Goal: Information Seeking & Learning: Check status

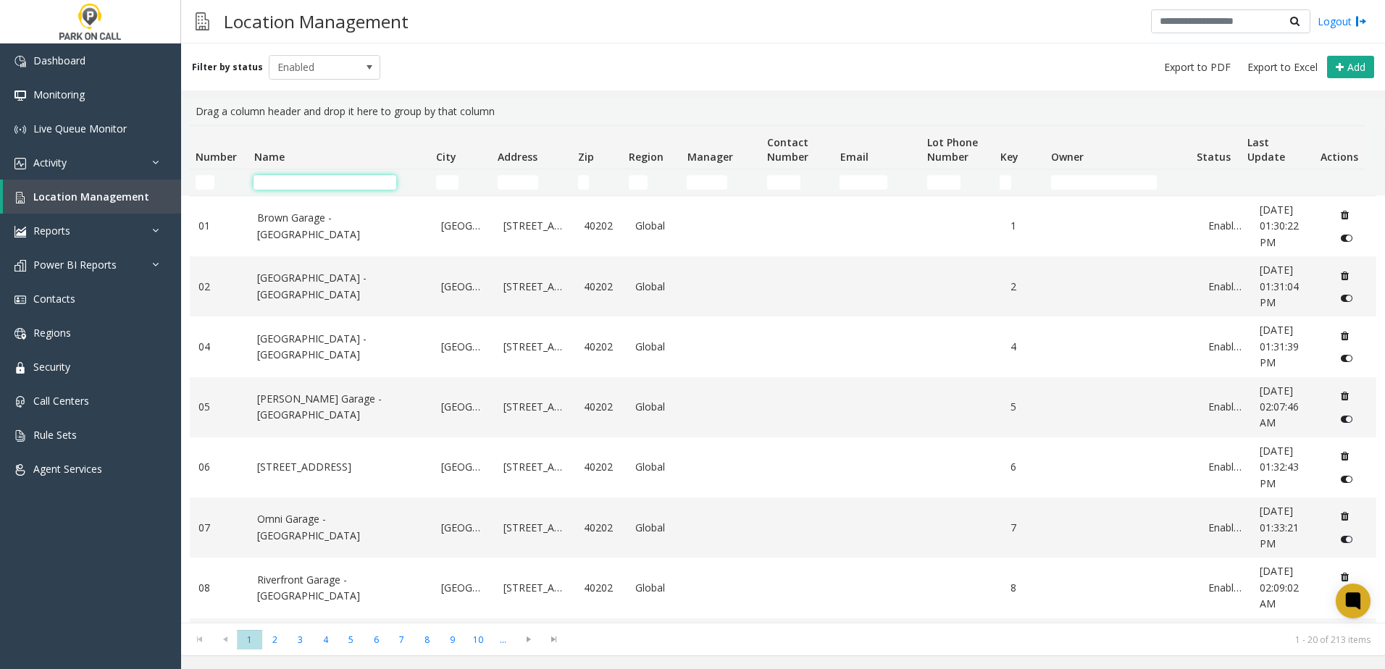
click at [285, 179] on input "Name Filter" at bounding box center [325, 182] width 143 height 14
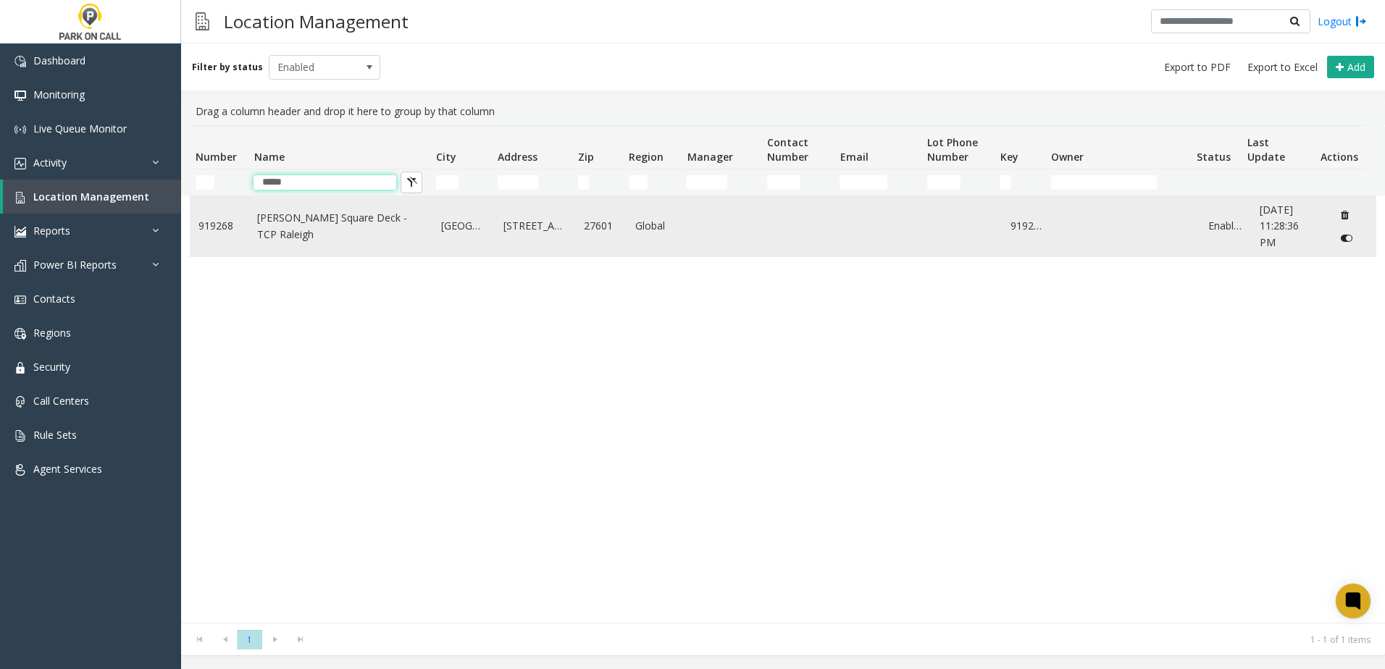
type input "*****"
click at [367, 231] on link "[PERSON_NAME] Square Deck - TCP Raleigh" at bounding box center [340, 226] width 167 height 33
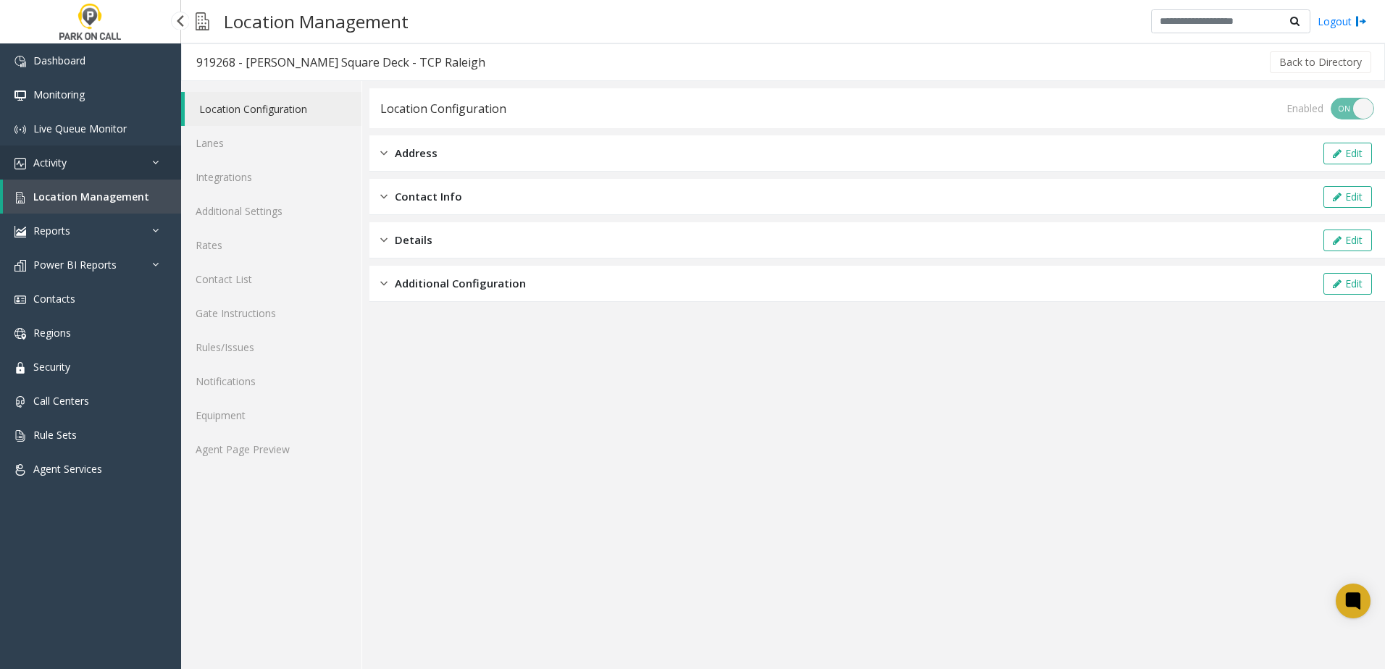
click at [120, 166] on link "Activity" at bounding box center [90, 163] width 181 height 34
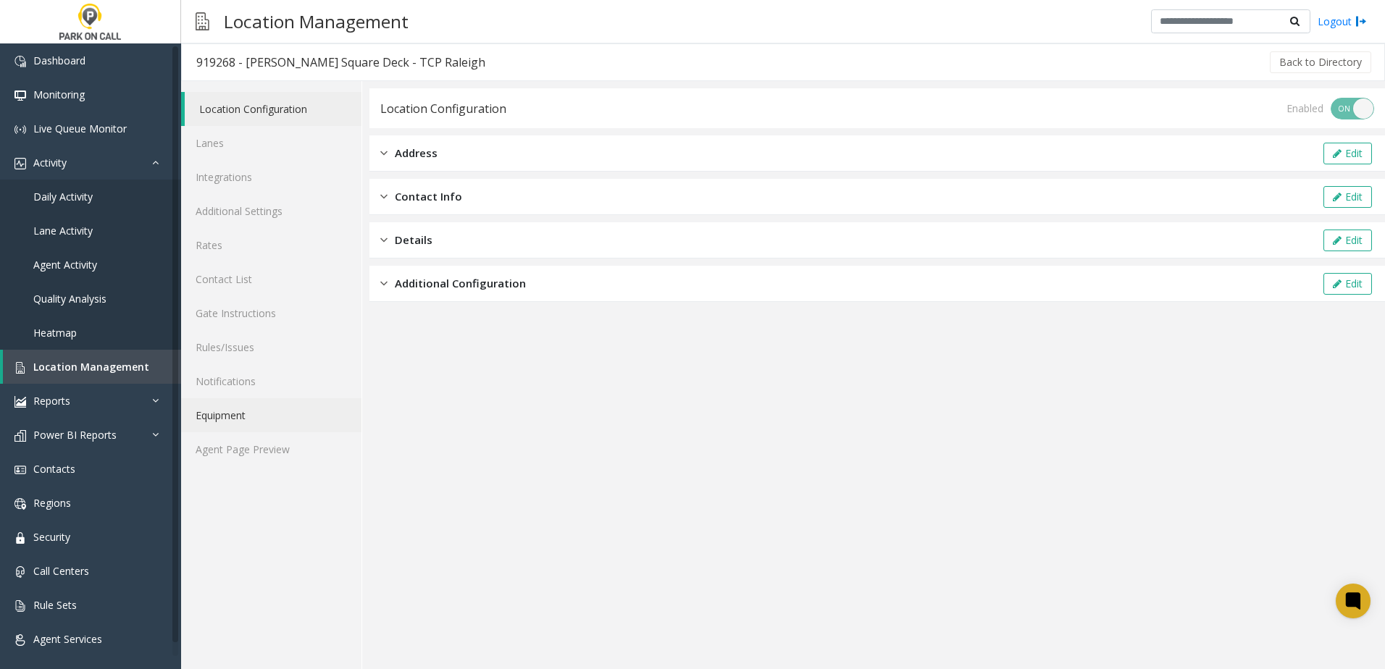
drag, startPoint x: 240, startPoint y: 428, endPoint x: 251, endPoint y: 458, distance: 31.9
click at [241, 430] on link "Equipment" at bounding box center [271, 415] width 180 height 34
click at [251, 458] on link "Agent Page Preview" at bounding box center [271, 450] width 180 height 34
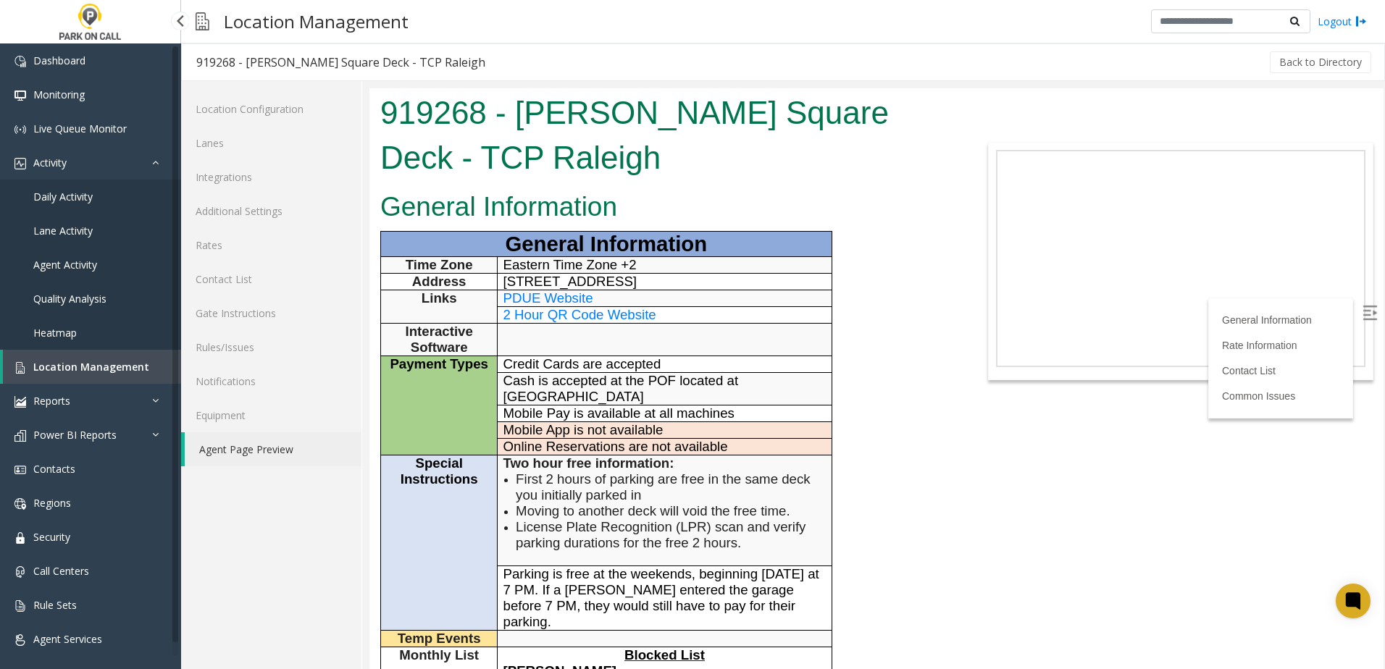
click at [108, 193] on link "Daily Activity" at bounding box center [90, 197] width 181 height 34
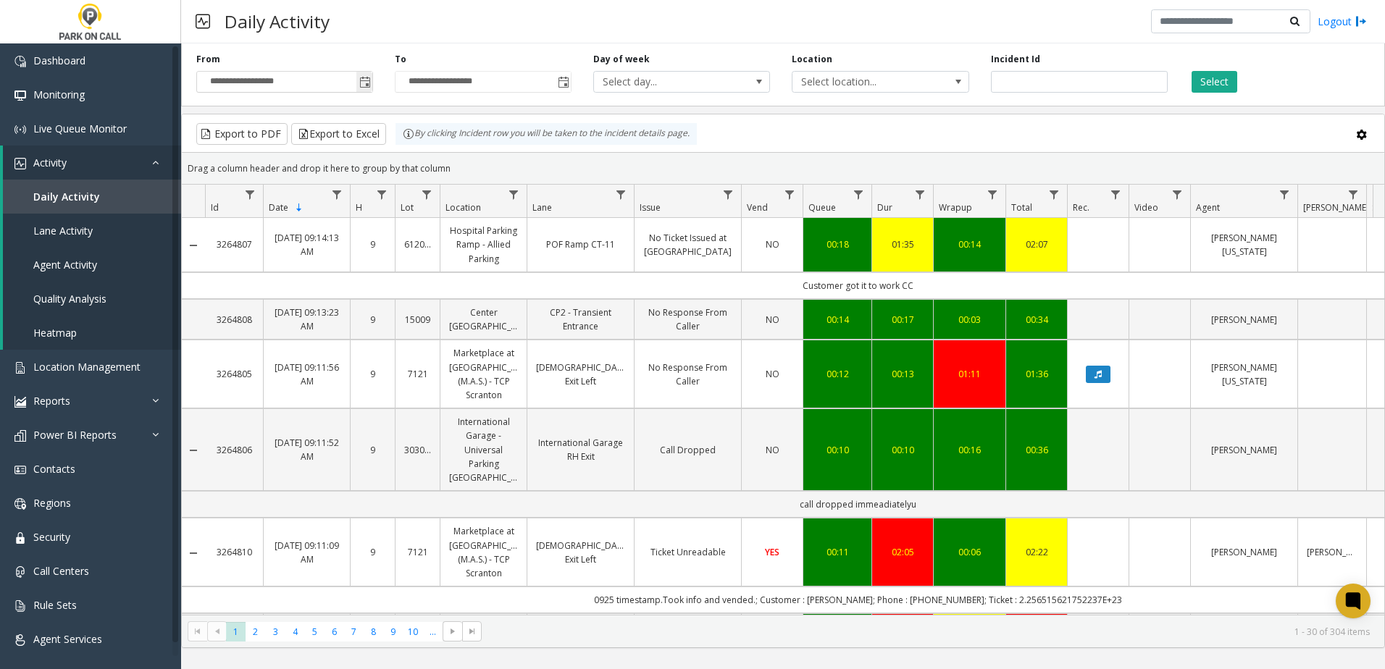
click at [366, 82] on span "Toggle popup" at bounding box center [365, 83] width 12 height 12
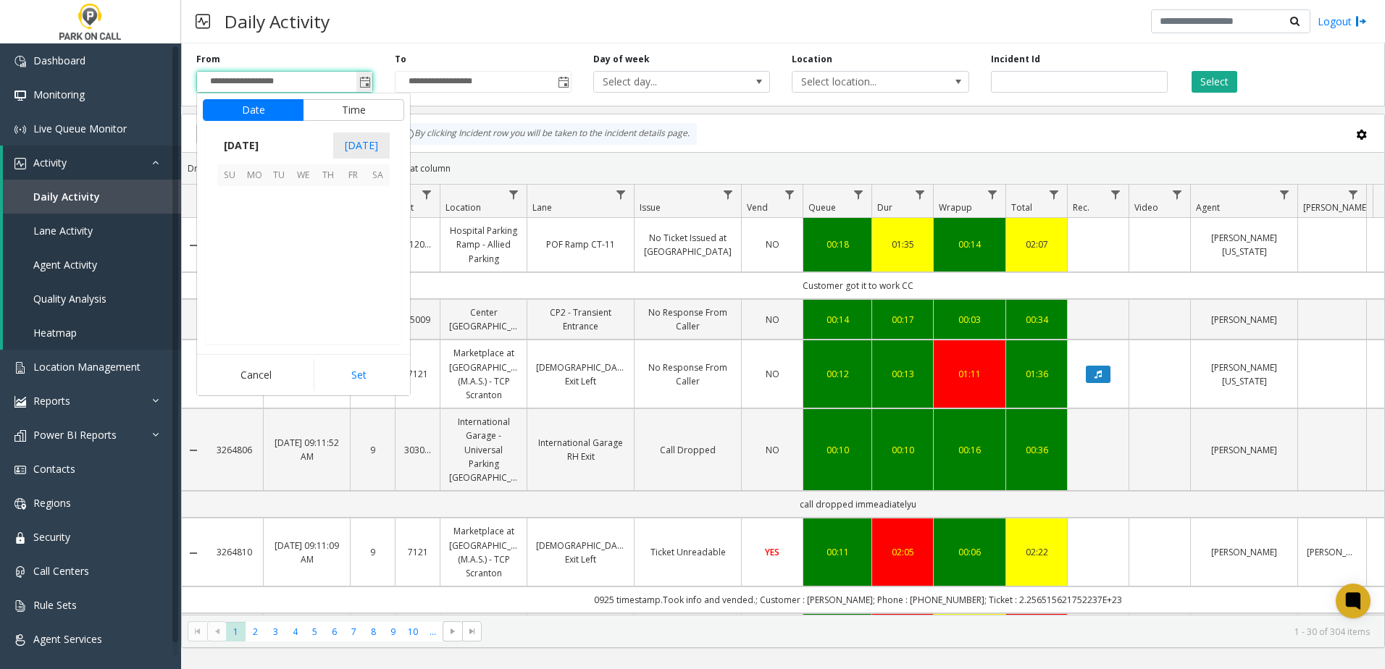
scroll to position [259851, 0]
click at [296, 296] on span "27" at bounding box center [303, 297] width 25 height 25
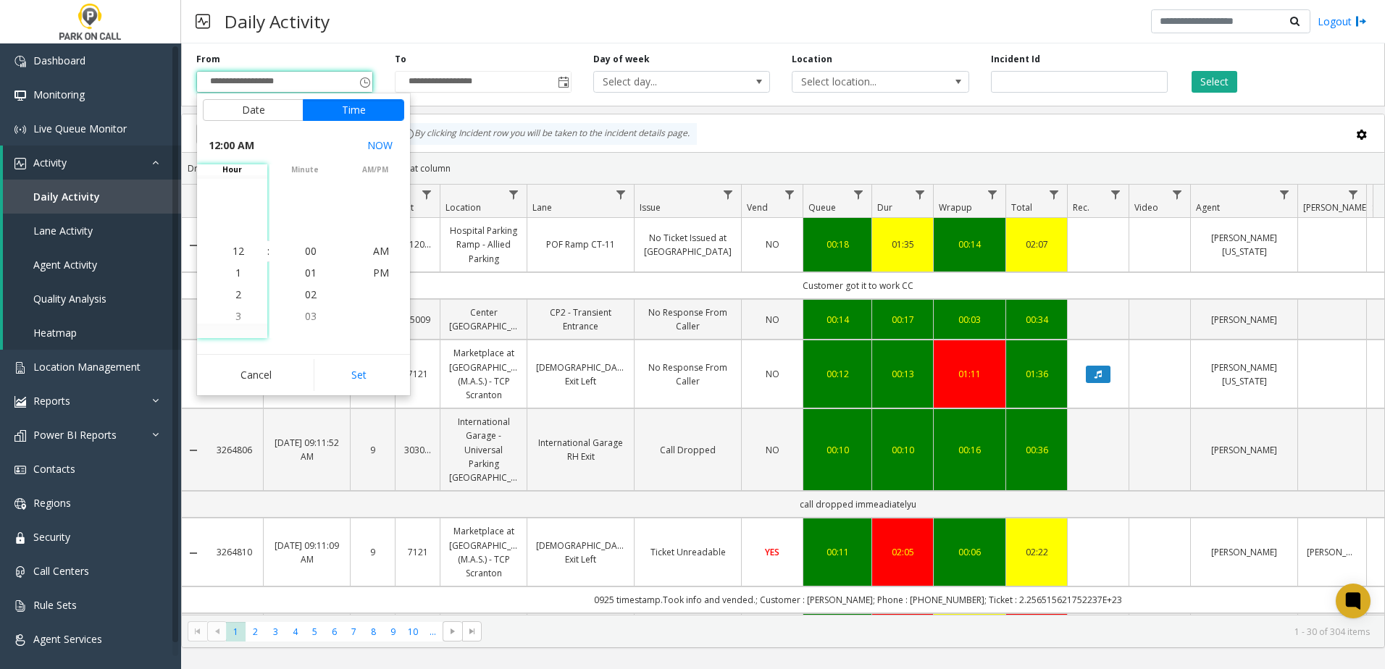
click at [360, 377] on button "Set" at bounding box center [359, 375] width 91 height 32
type input "**********"
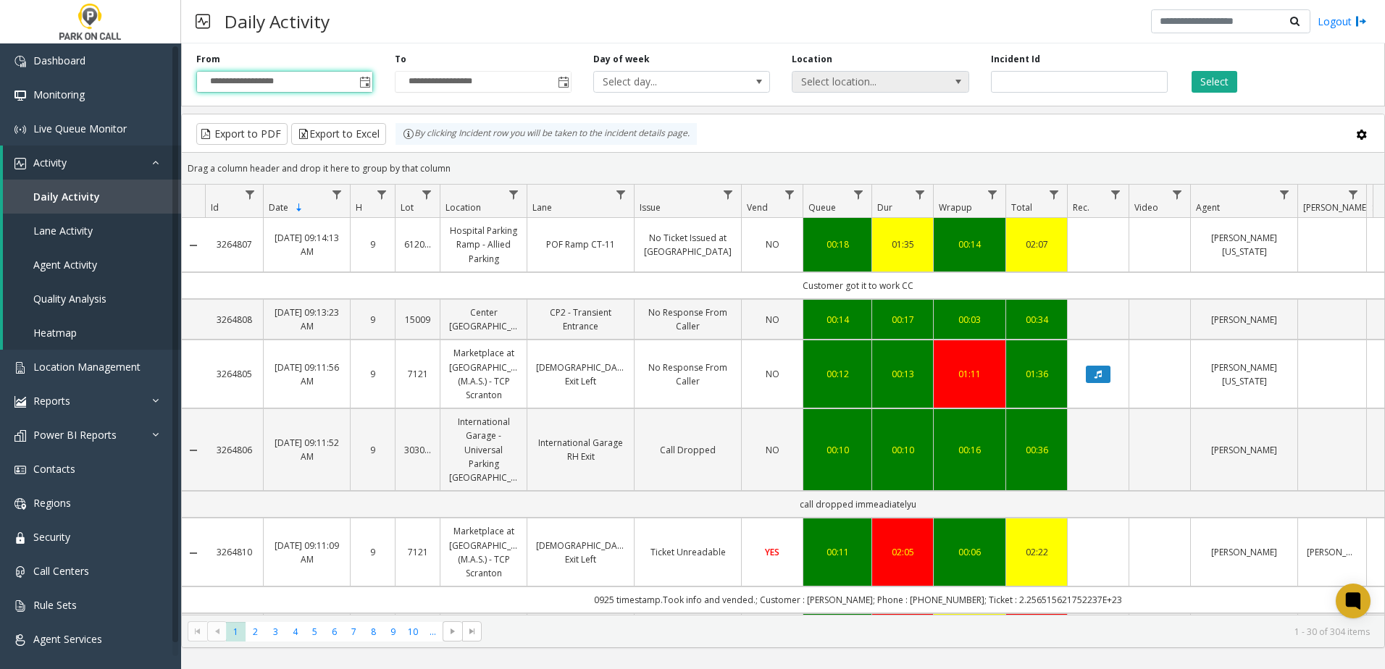
click at [863, 88] on span "Select location..." at bounding box center [863, 82] width 141 height 20
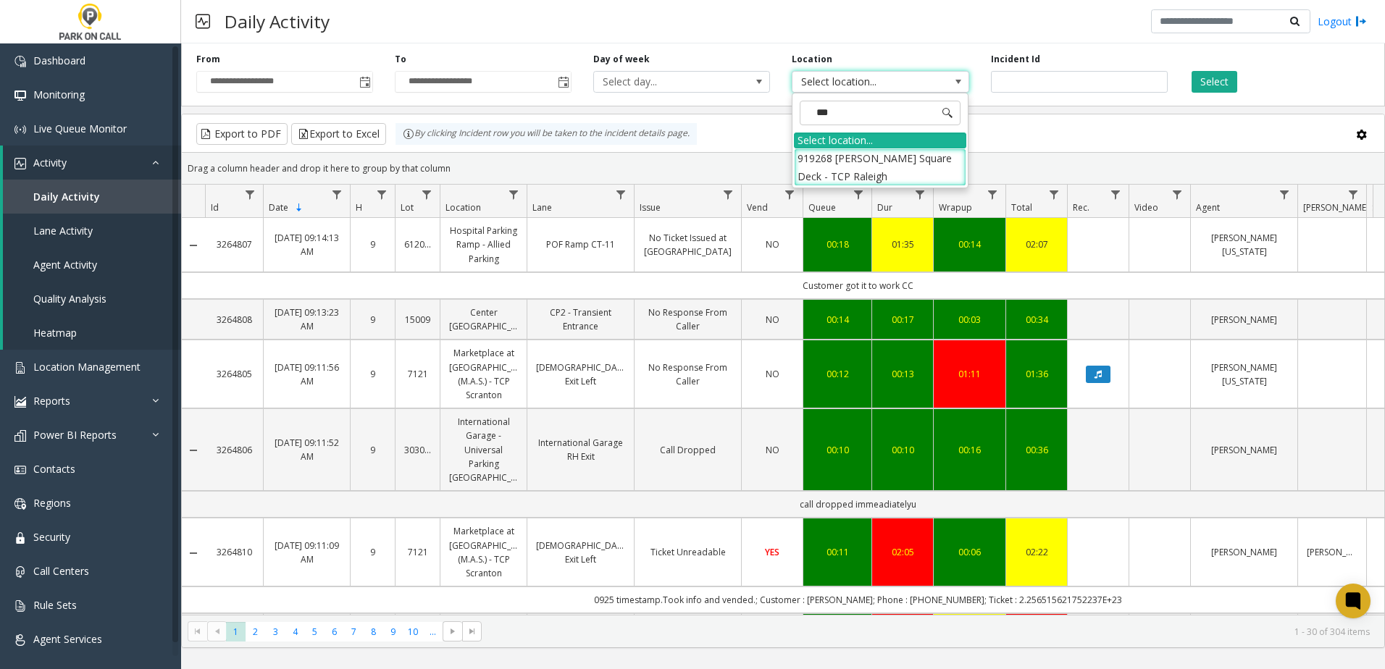
type input "****"
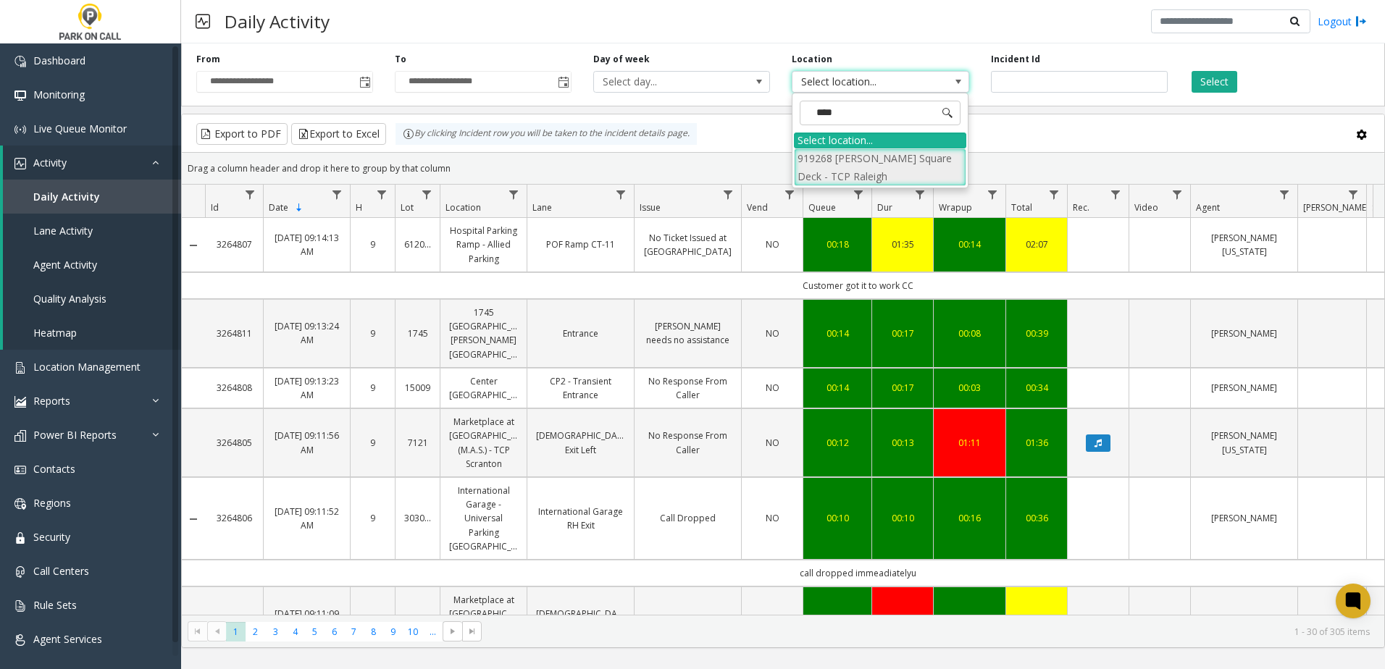
click at [899, 161] on li "919268 [PERSON_NAME] Square Deck - TCP Raleigh" at bounding box center [880, 168] width 172 height 38
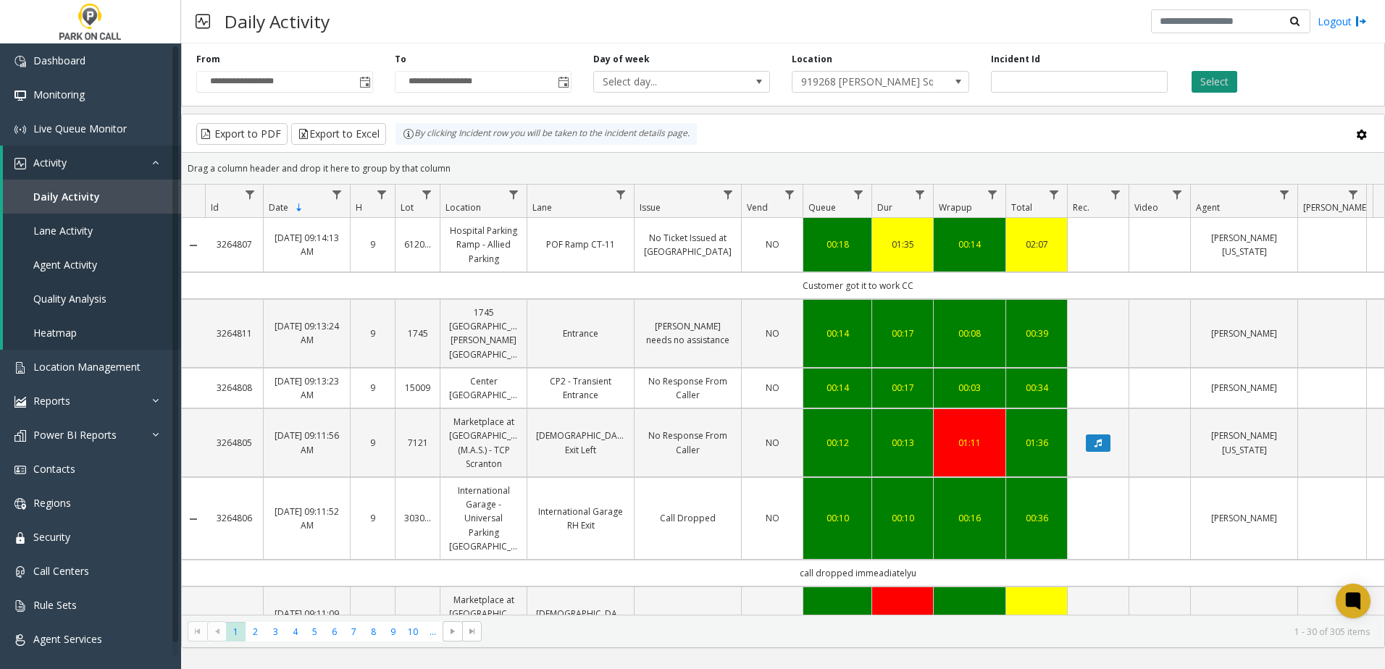
click at [1198, 74] on button "Select" at bounding box center [1215, 82] width 46 height 22
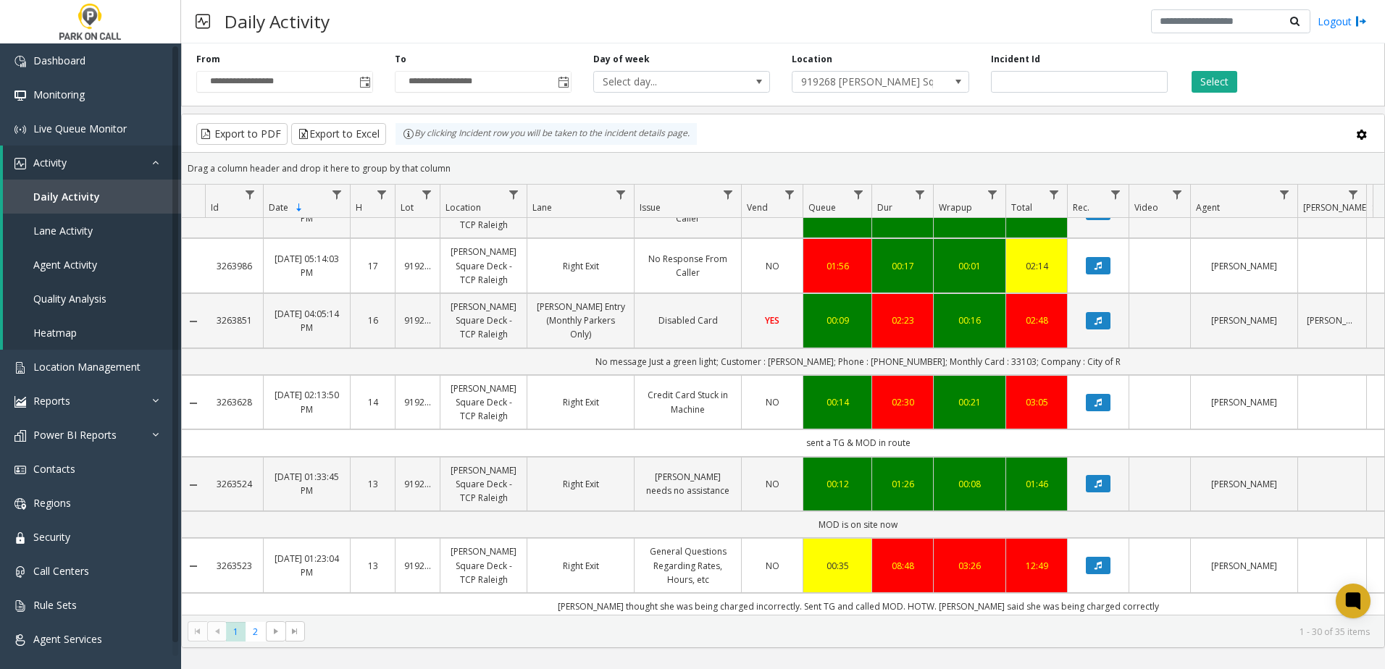
scroll to position [580, 0]
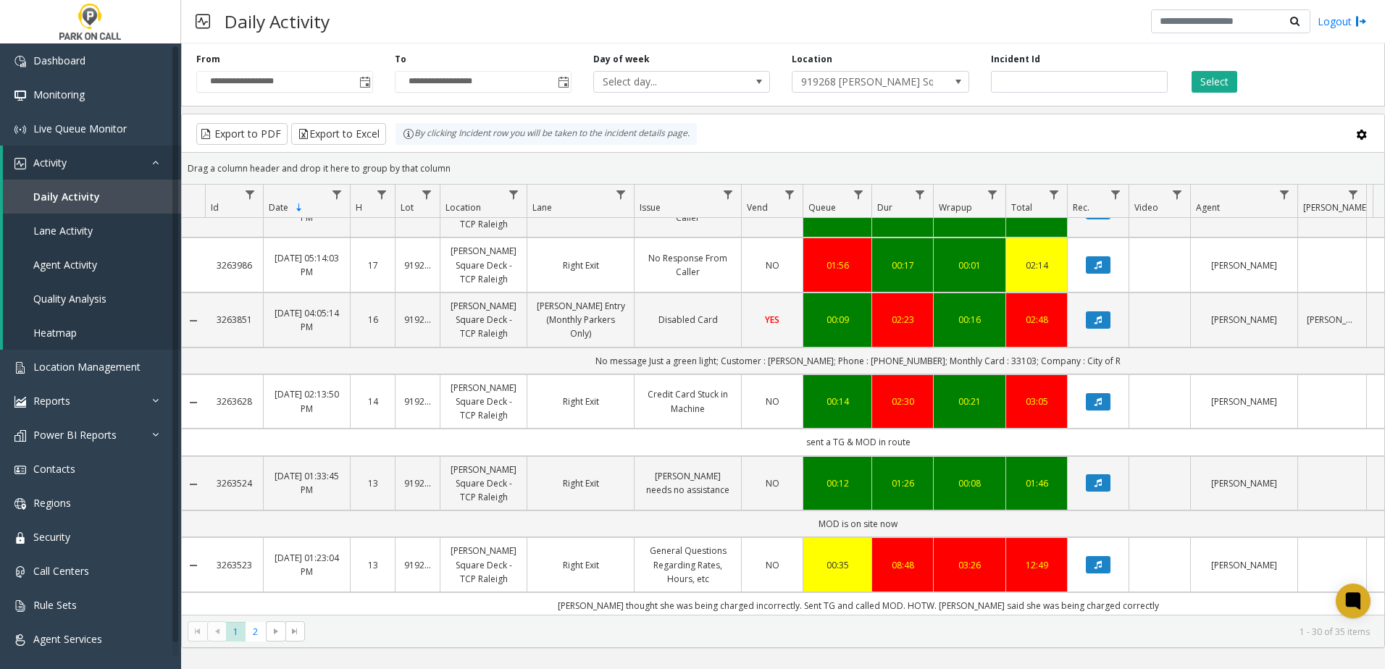
click at [364, 121] on kendo-grid-toolbar "Export to PDF Export to Excel By clicking Incident row you will be taken to the…" at bounding box center [783, 133] width 1203 height 38
click at [362, 133] on button "Export to Excel" at bounding box center [338, 134] width 95 height 22
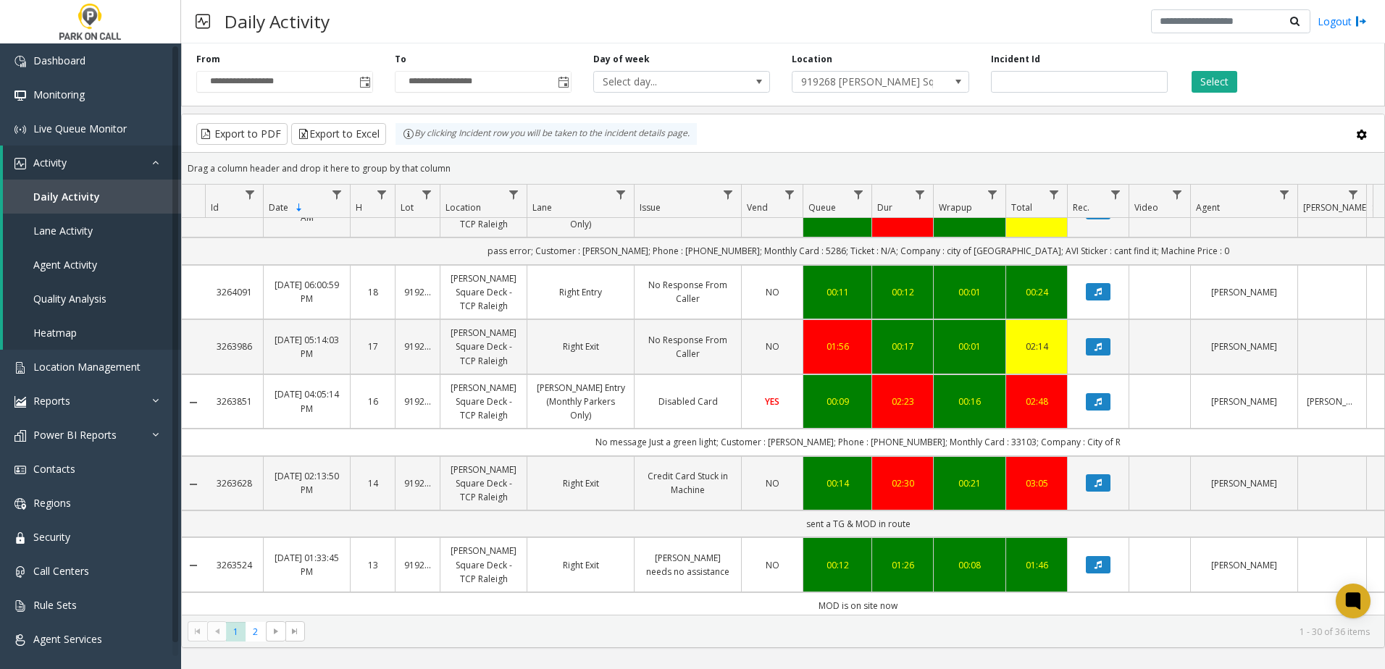
click at [1299, 95] on div "**********" at bounding box center [783, 72] width 1204 height 69
click at [1066, 91] on input "number" at bounding box center [1079, 82] width 177 height 22
paste input "*******"
type input "*******"
click at [1214, 85] on button "Select" at bounding box center [1215, 82] width 46 height 22
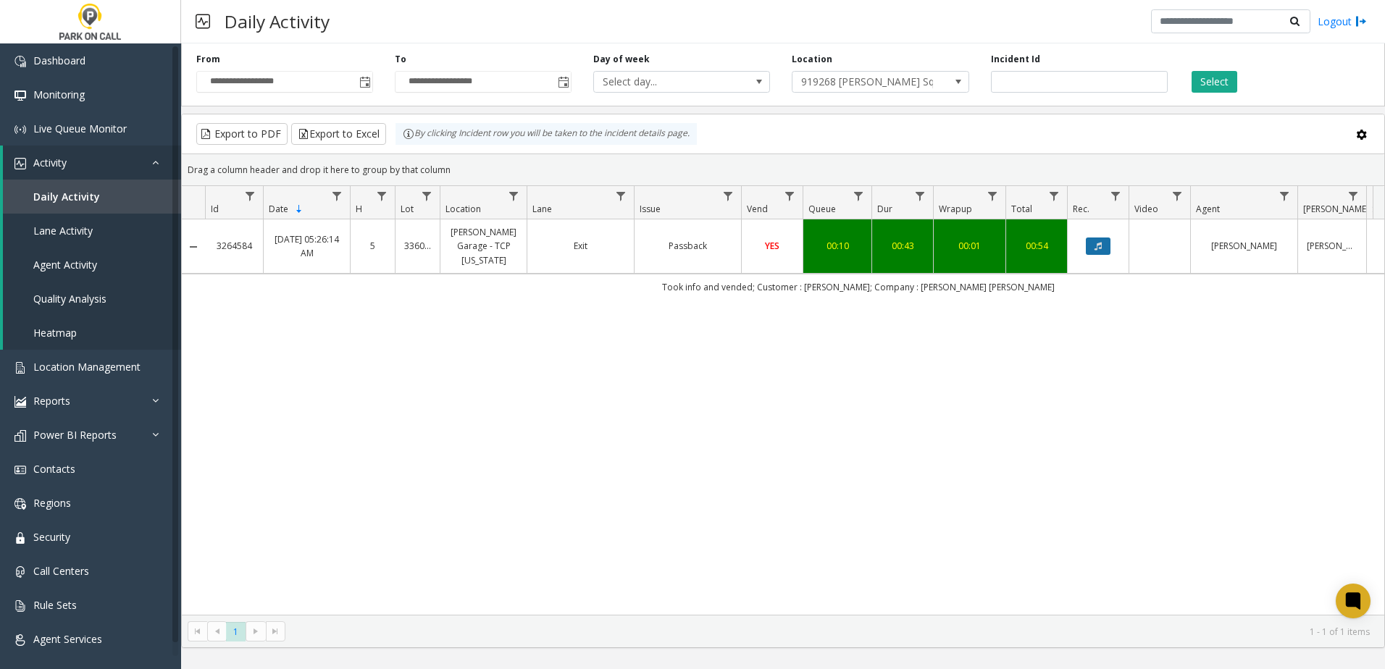
click at [1096, 242] on icon "Data table" at bounding box center [1098, 246] width 7 height 9
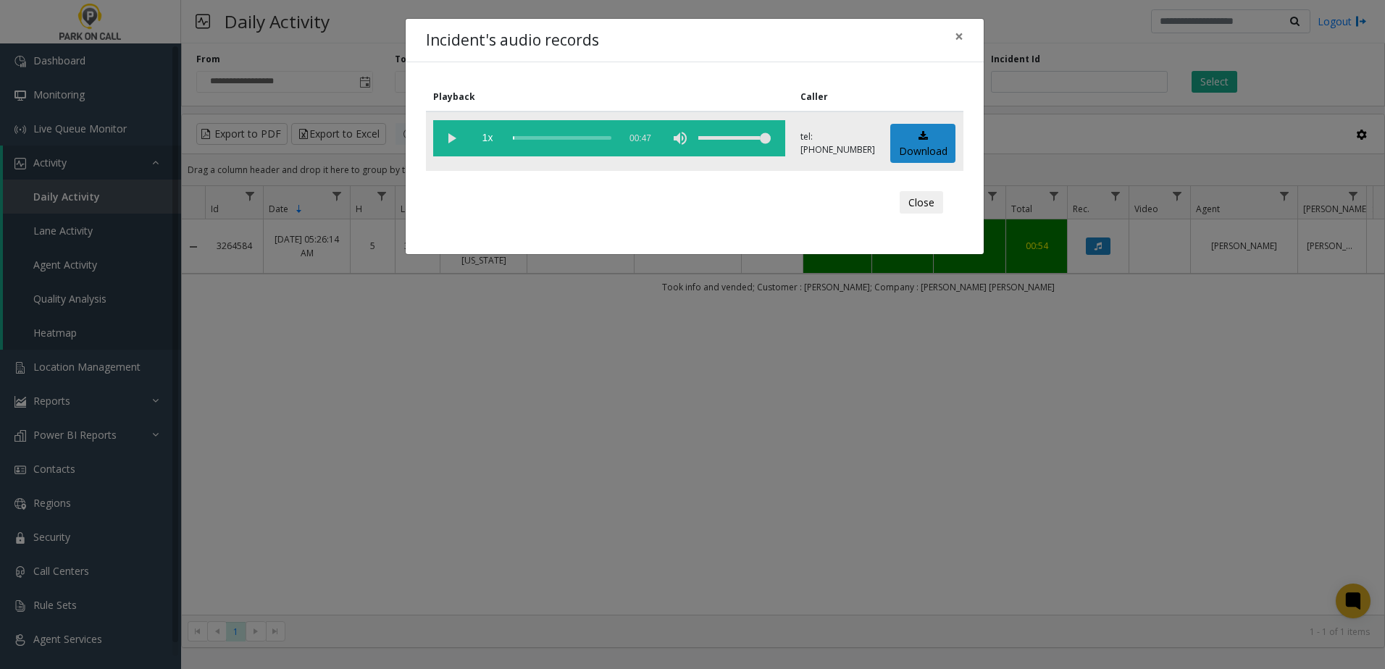
click at [451, 134] on vg-play-pause at bounding box center [451, 138] width 36 height 36
click at [888, 144] on td "Download" at bounding box center [923, 141] width 80 height 59
click at [908, 143] on link "Download" at bounding box center [922, 144] width 65 height 40
click at [443, 135] on vg-play-pause at bounding box center [451, 138] width 36 height 36
click at [493, 133] on span "1x" at bounding box center [487, 138] width 36 height 36
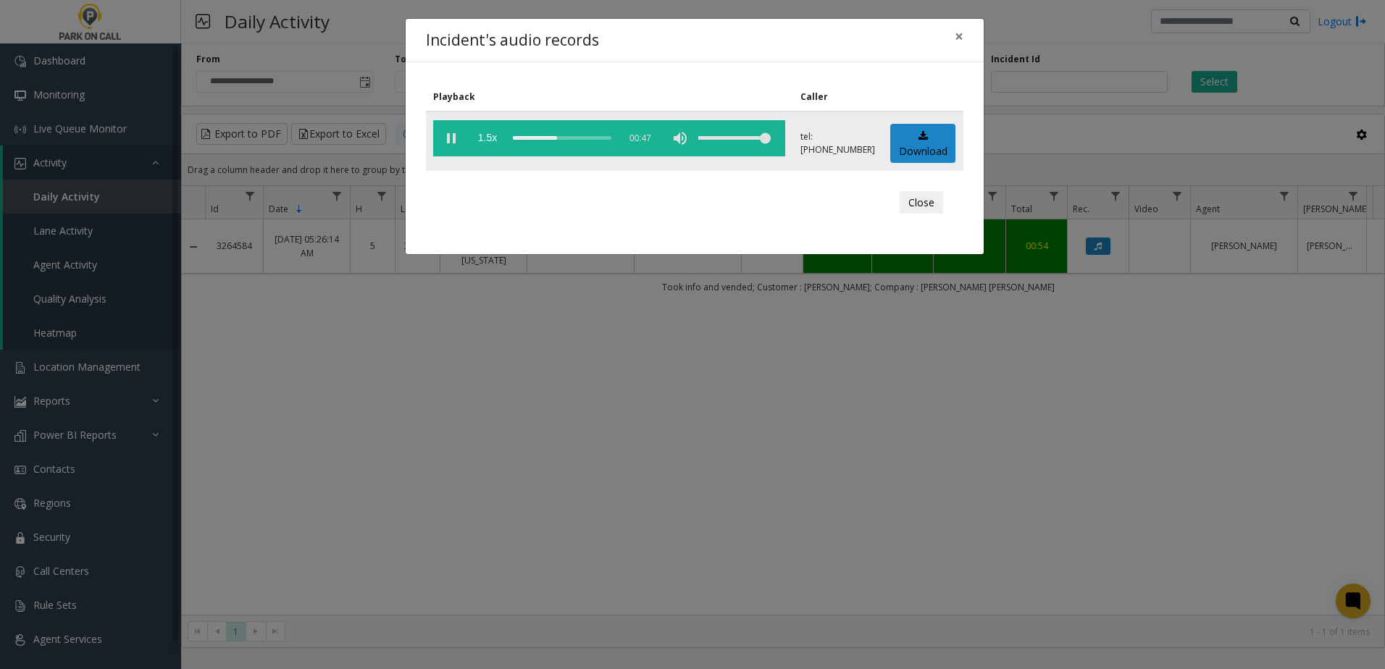
click at [446, 138] on vg-play-pause at bounding box center [451, 138] width 36 height 36
click at [963, 36] on span "×" at bounding box center [959, 36] width 9 height 20
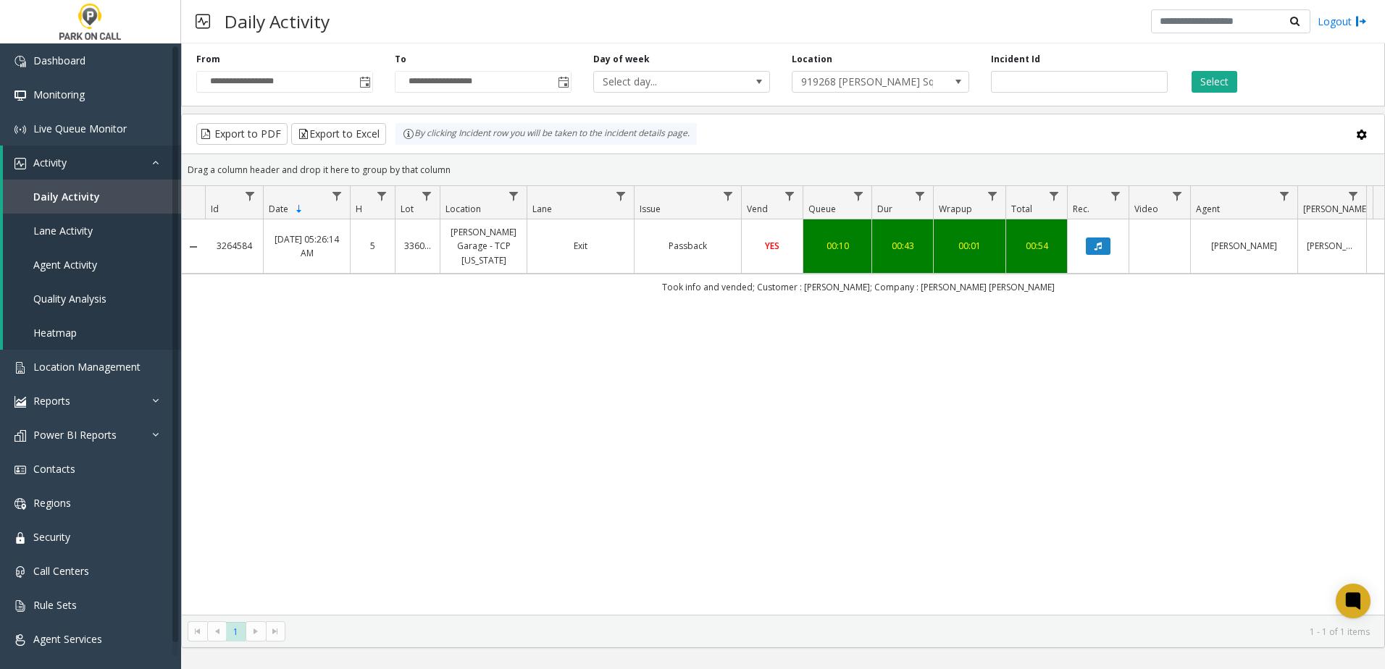
click at [632, 336] on div "3264584 [DATE] 05:26:14 AM 5 336023 [PERSON_NAME] Garage - TCP [US_STATE] Exit …" at bounding box center [783, 418] width 1203 height 396
click at [1098, 418] on div "3264584 [DATE] 05:26:14 AM 5 336023 [PERSON_NAME] Garage - TCP [US_STATE] Exit …" at bounding box center [783, 418] width 1203 height 396
click at [854, 325] on div "3264584 [DATE] 05:26:14 AM 5 336023 [PERSON_NAME] Garage - TCP [US_STATE] Exit …" at bounding box center [783, 418] width 1203 height 396
drag, startPoint x: 702, startPoint y: 368, endPoint x: 701, endPoint y: 359, distance: 8.8
click at [702, 368] on div "3264584 [DATE] 05:26:14 AM 5 336023 [PERSON_NAME] Garage - TCP [US_STATE] Exit …" at bounding box center [783, 418] width 1203 height 396
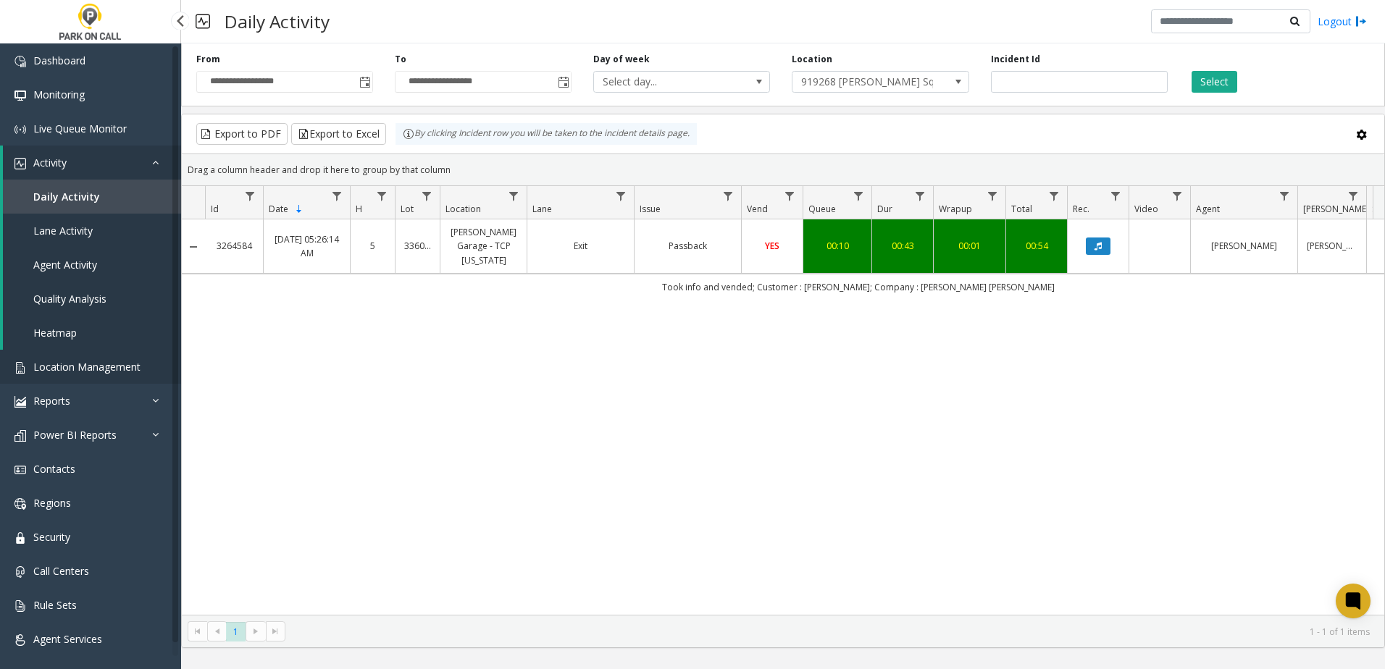
click at [119, 362] on span "Location Management" at bounding box center [86, 367] width 107 height 14
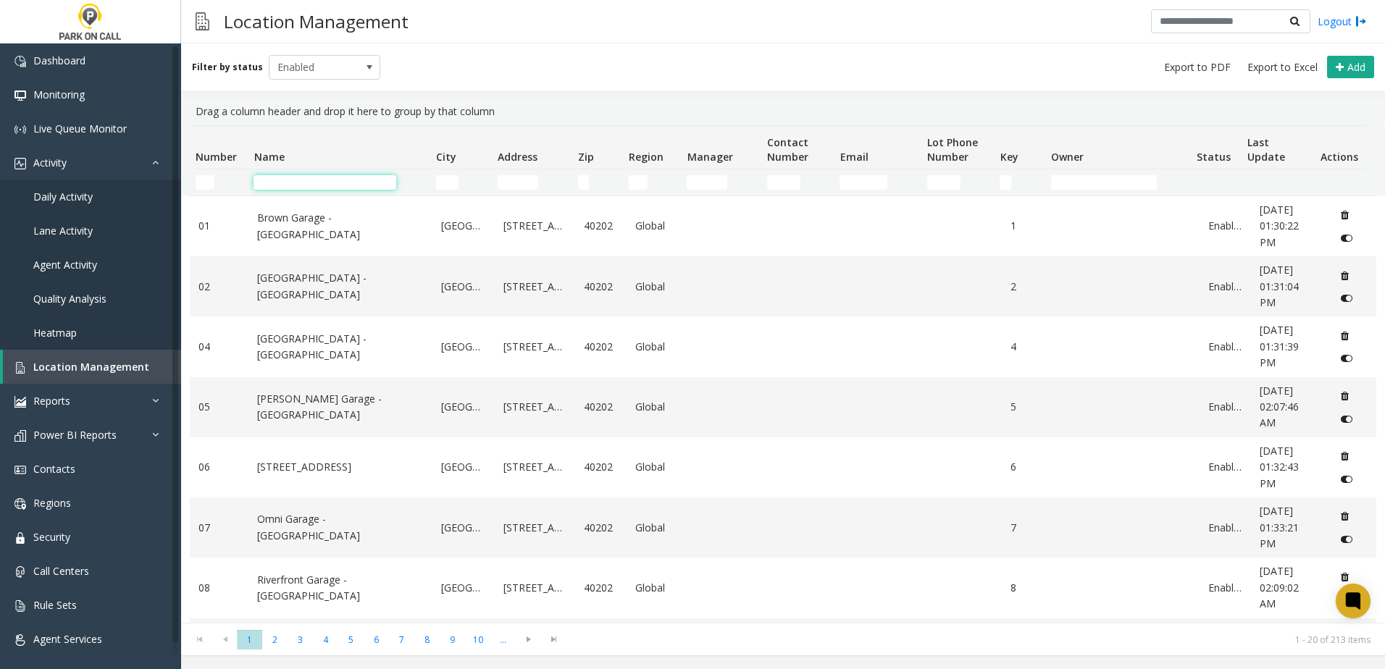
click at [321, 182] on input "Name Filter" at bounding box center [325, 182] width 143 height 14
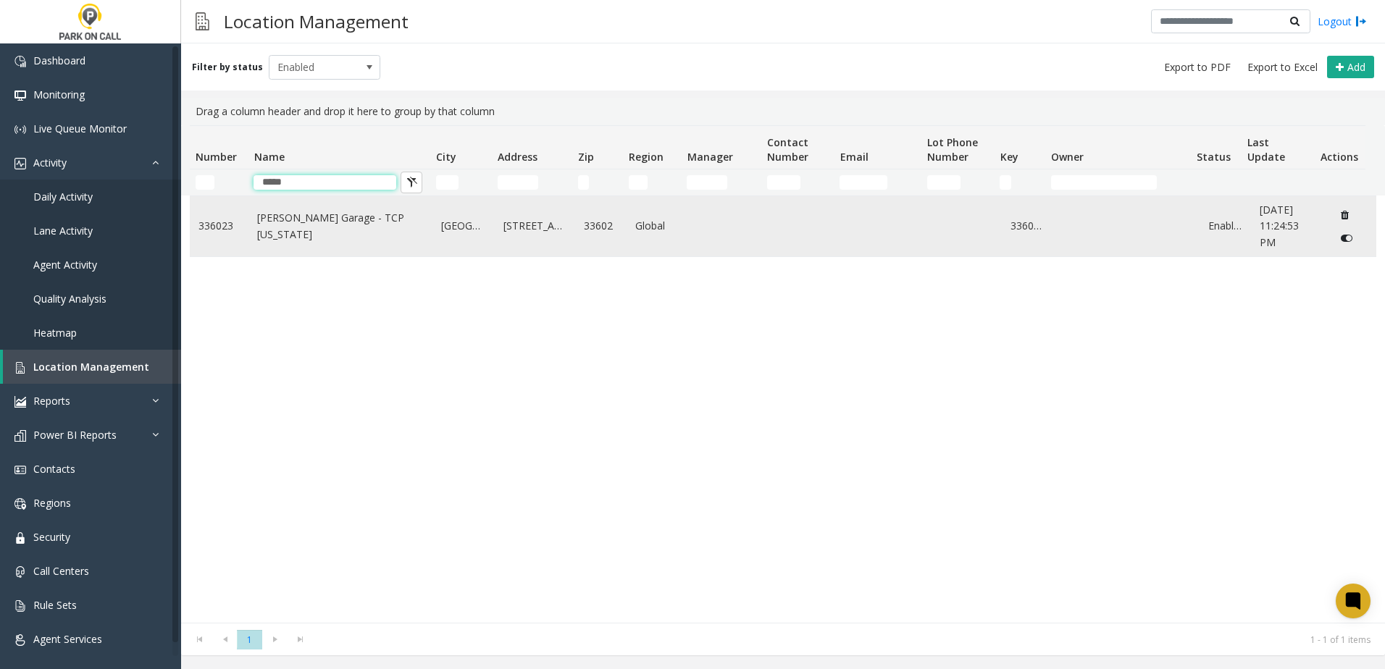
type input "*****"
click at [328, 225] on link "[PERSON_NAME] Garage - TCP [US_STATE]" at bounding box center [340, 226] width 167 height 33
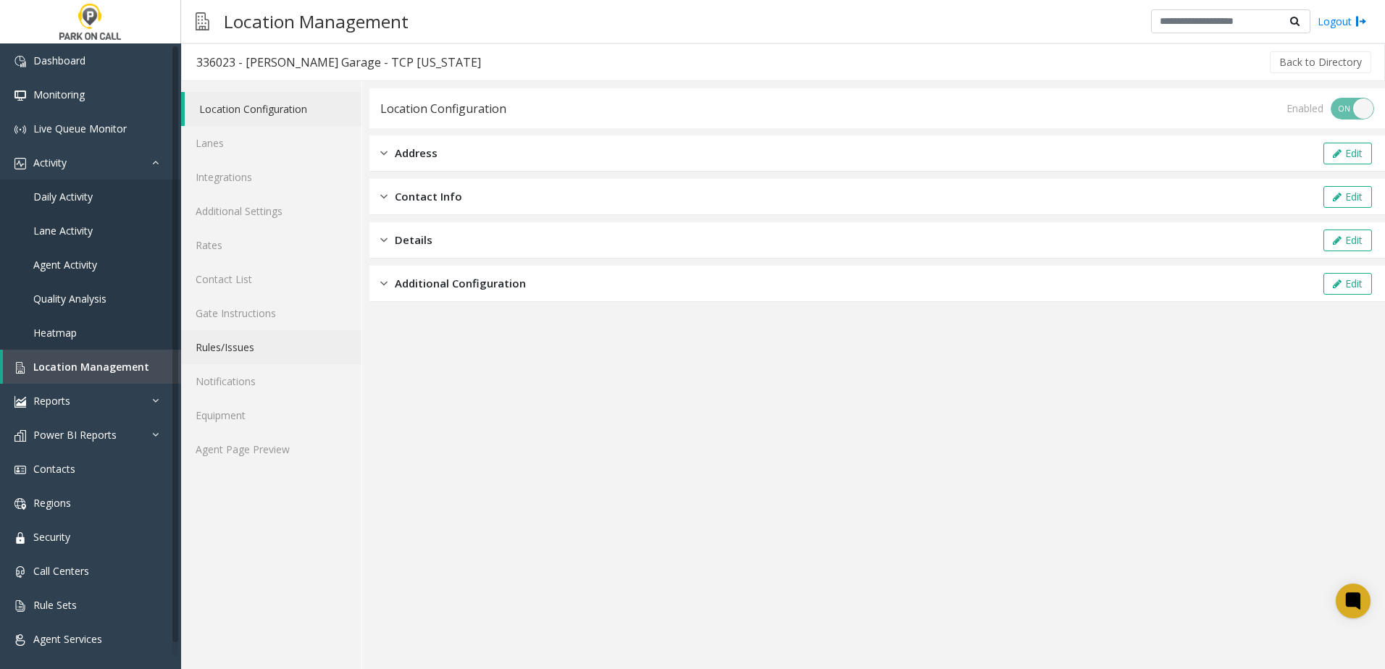
click at [272, 341] on link "Rules/Issues" at bounding box center [271, 347] width 180 height 34
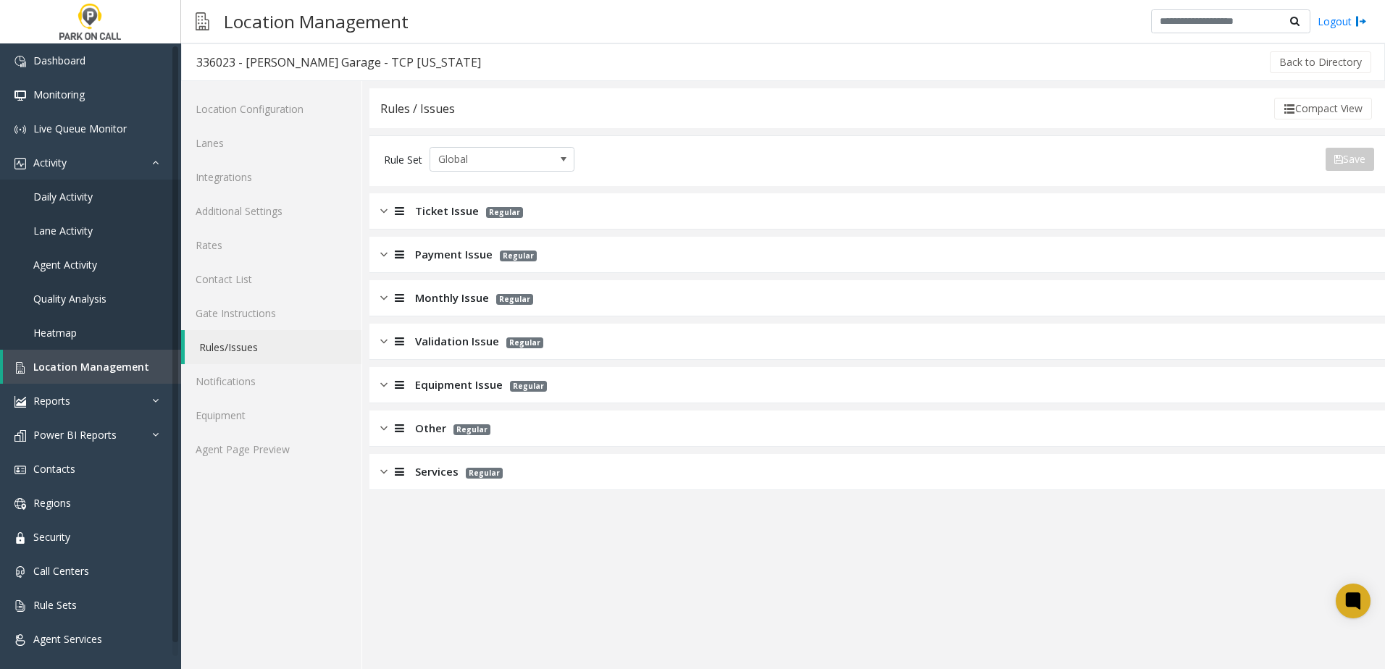
click at [457, 307] on div "Monthly Issue Regular" at bounding box center [877, 298] width 1016 height 36
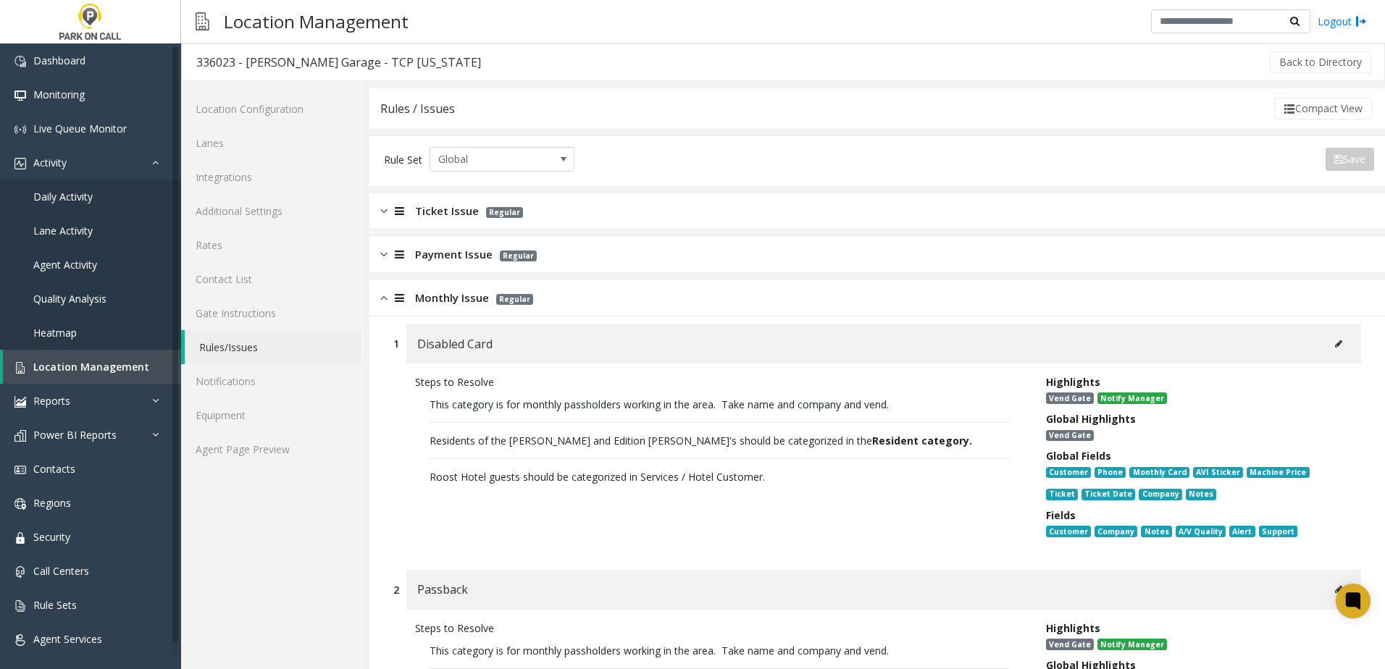
click at [703, 460] on p "This category is for monthly passholders working in the area. Take name and com…" at bounding box center [719, 441] width 609 height 102
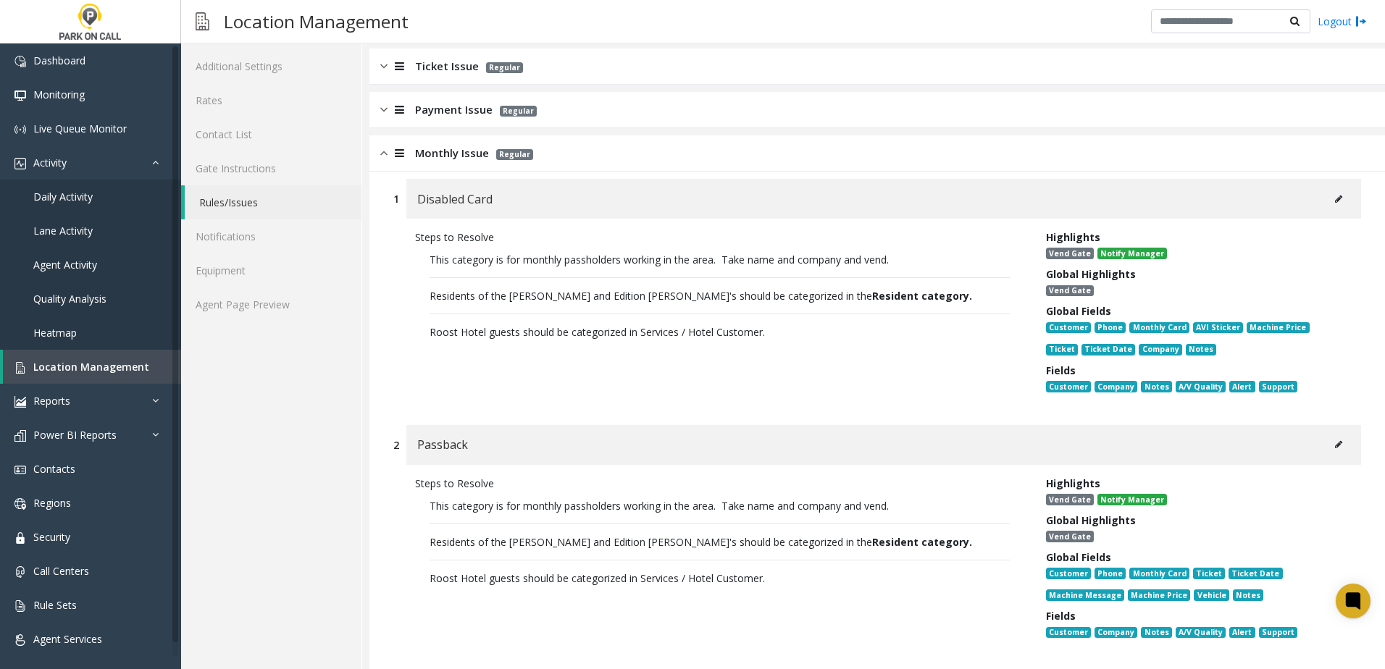
scroll to position [72, 0]
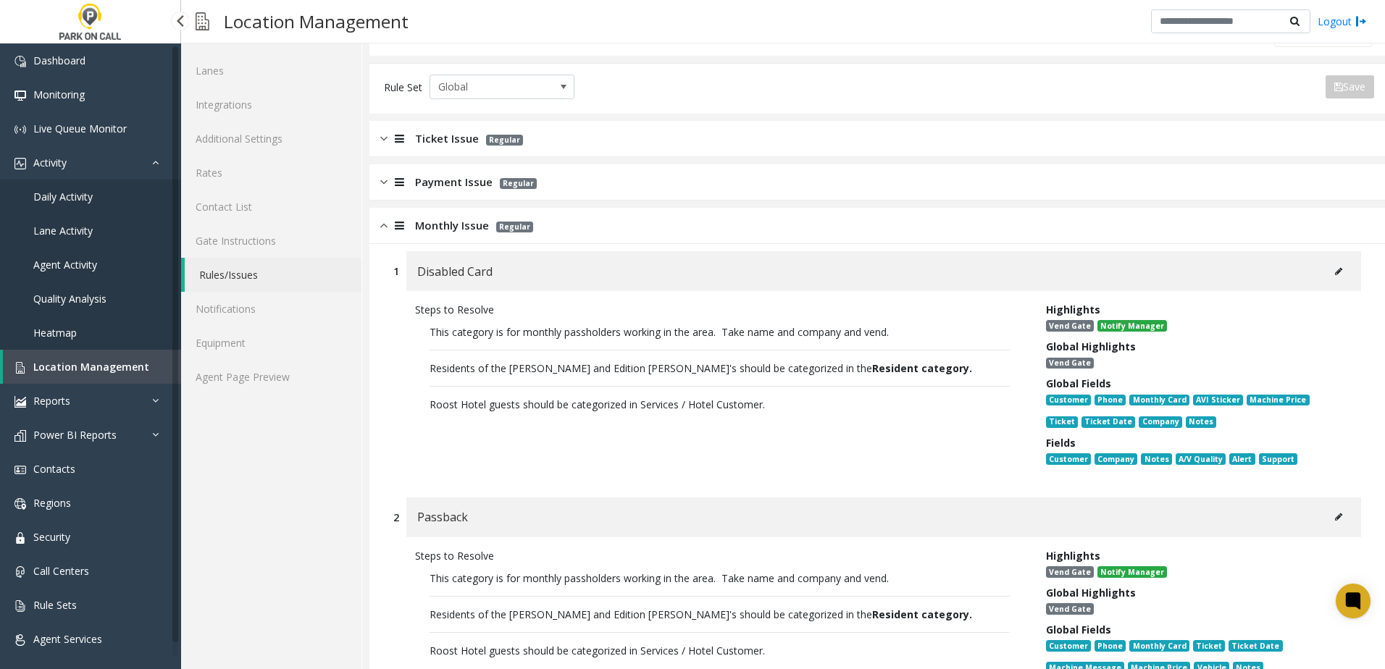
click at [116, 358] on link "Location Management" at bounding box center [92, 367] width 178 height 34
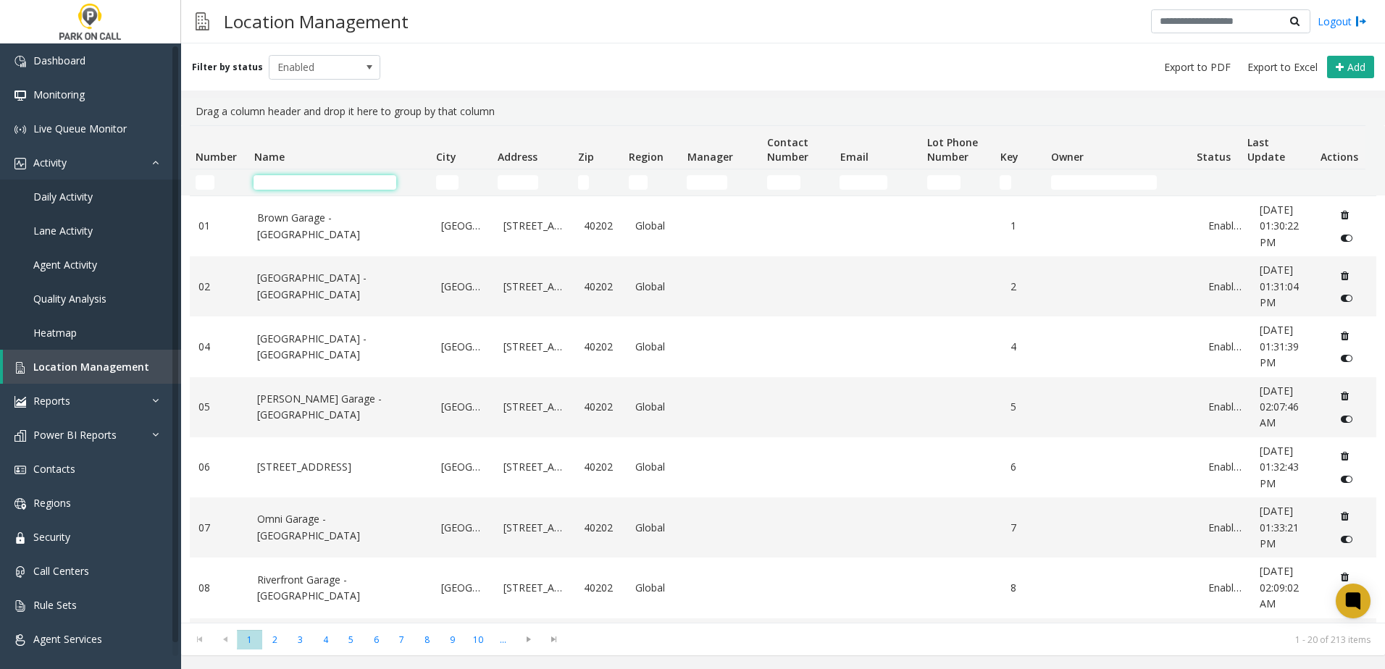
click at [299, 183] on input "Name Filter" at bounding box center [325, 182] width 143 height 14
type input "*"
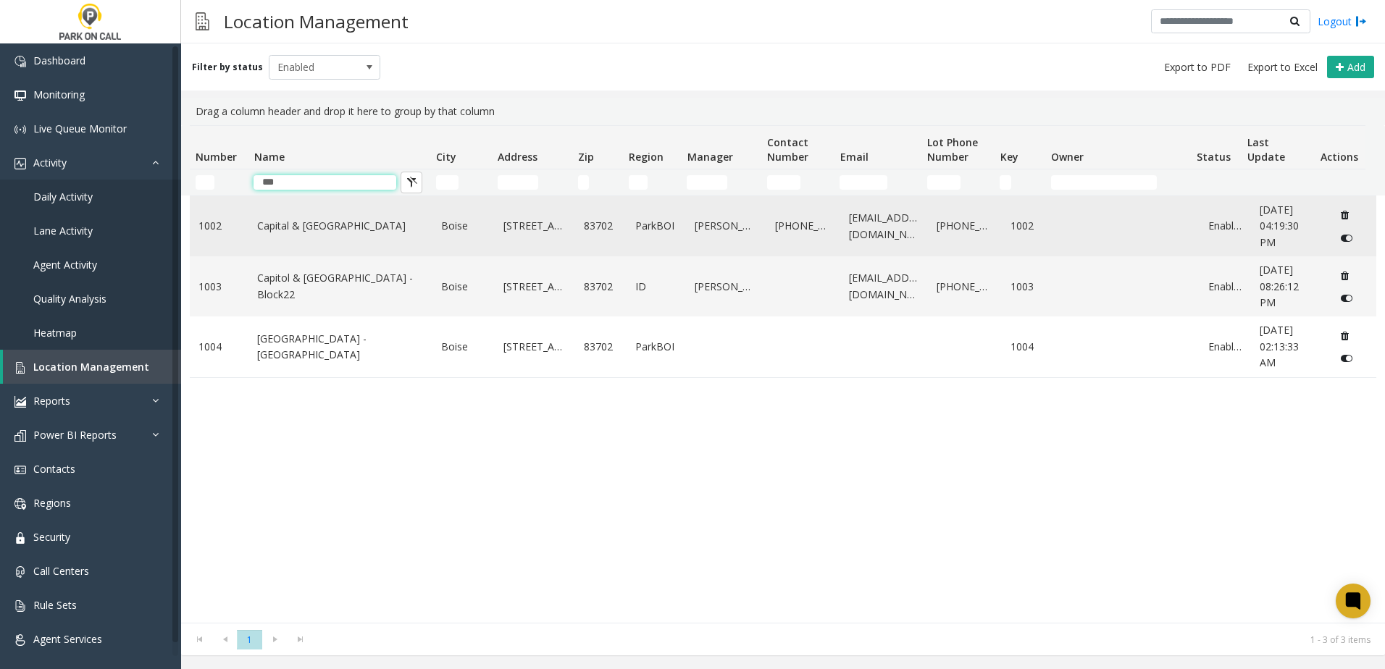
type input "***"
click at [327, 223] on link "Capital & [GEOGRAPHIC_DATA]" at bounding box center [340, 226] width 167 height 16
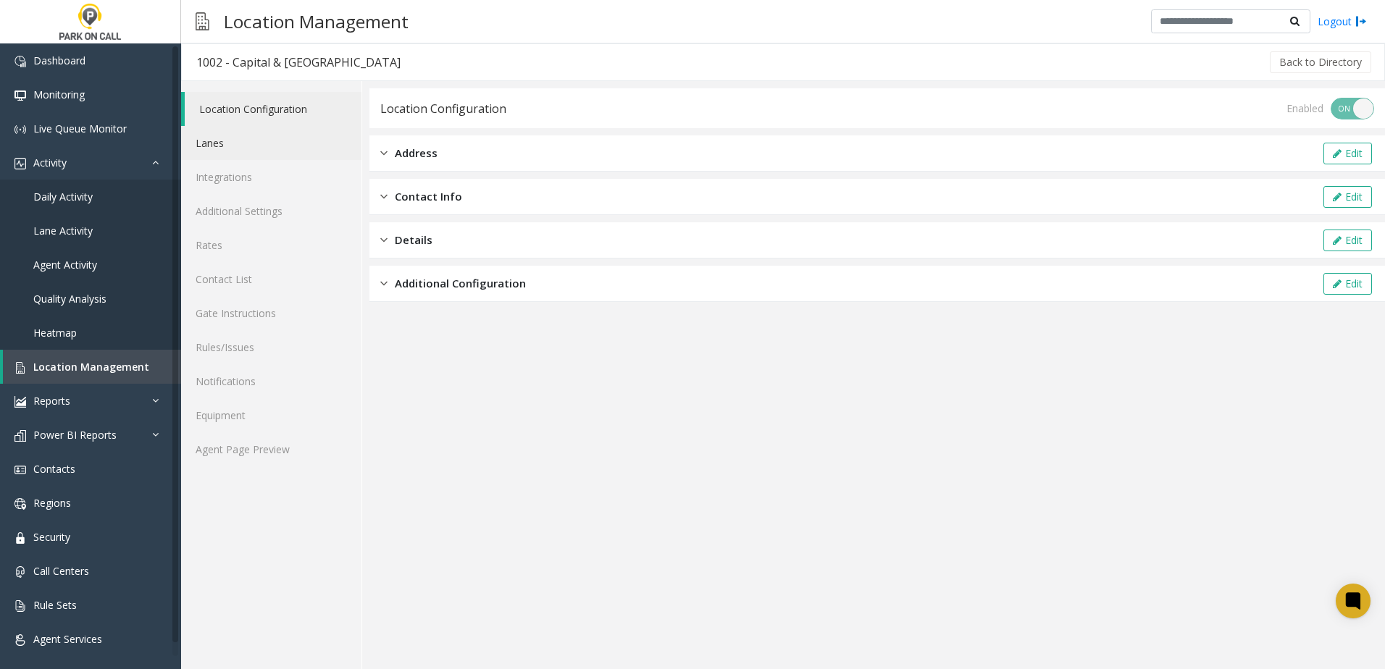
click at [249, 148] on link "Lanes" at bounding box center [271, 143] width 180 height 34
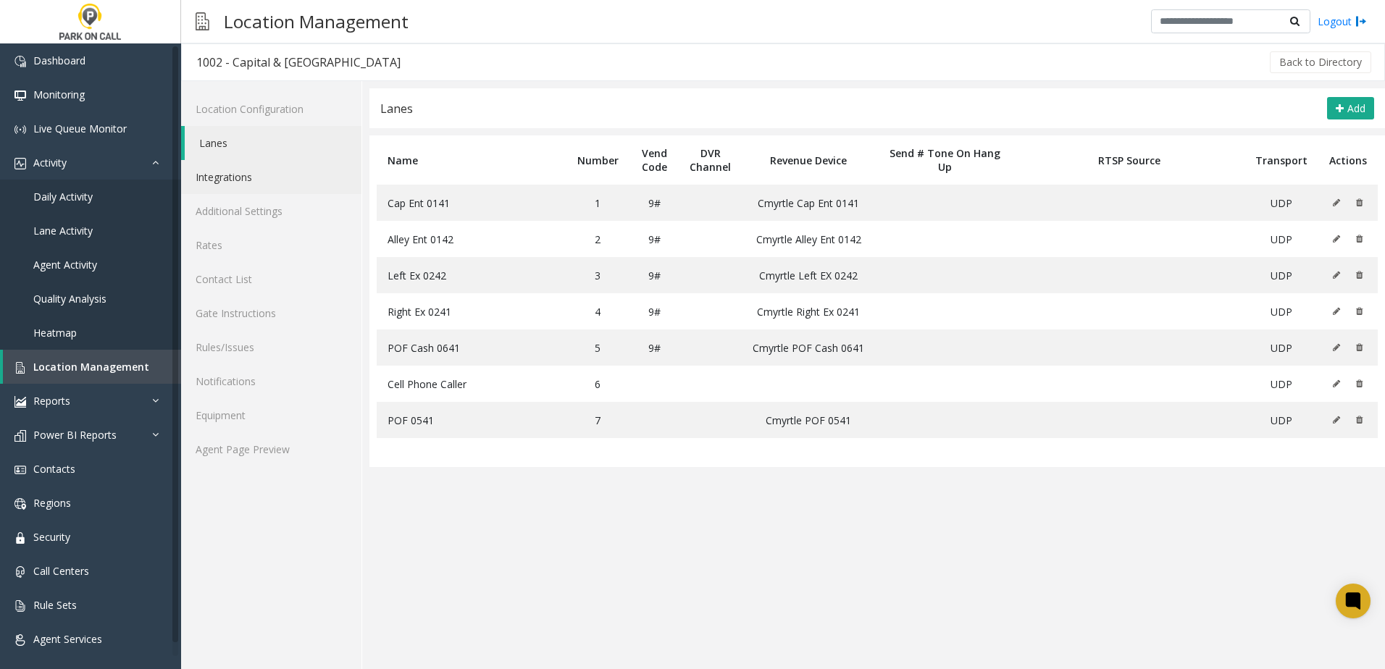
click at [240, 182] on link "Integrations" at bounding box center [271, 177] width 180 height 34
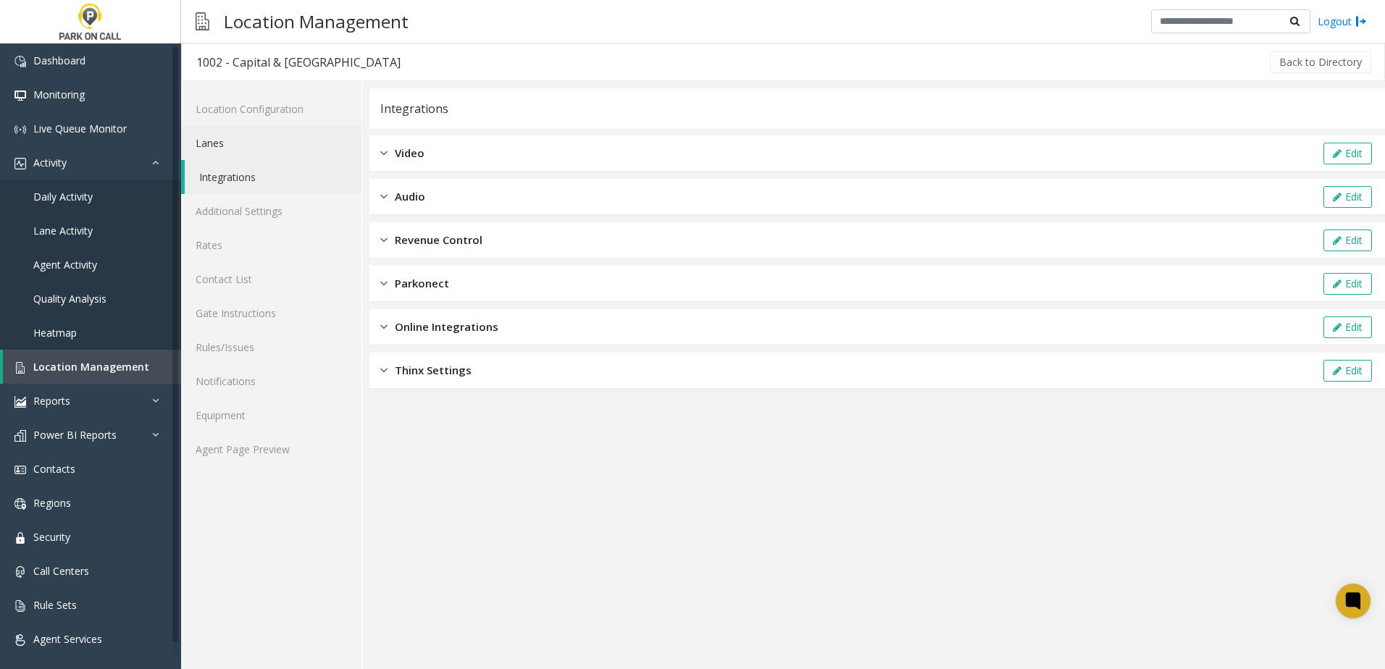
click at [240, 155] on link "Lanes" at bounding box center [271, 143] width 180 height 34
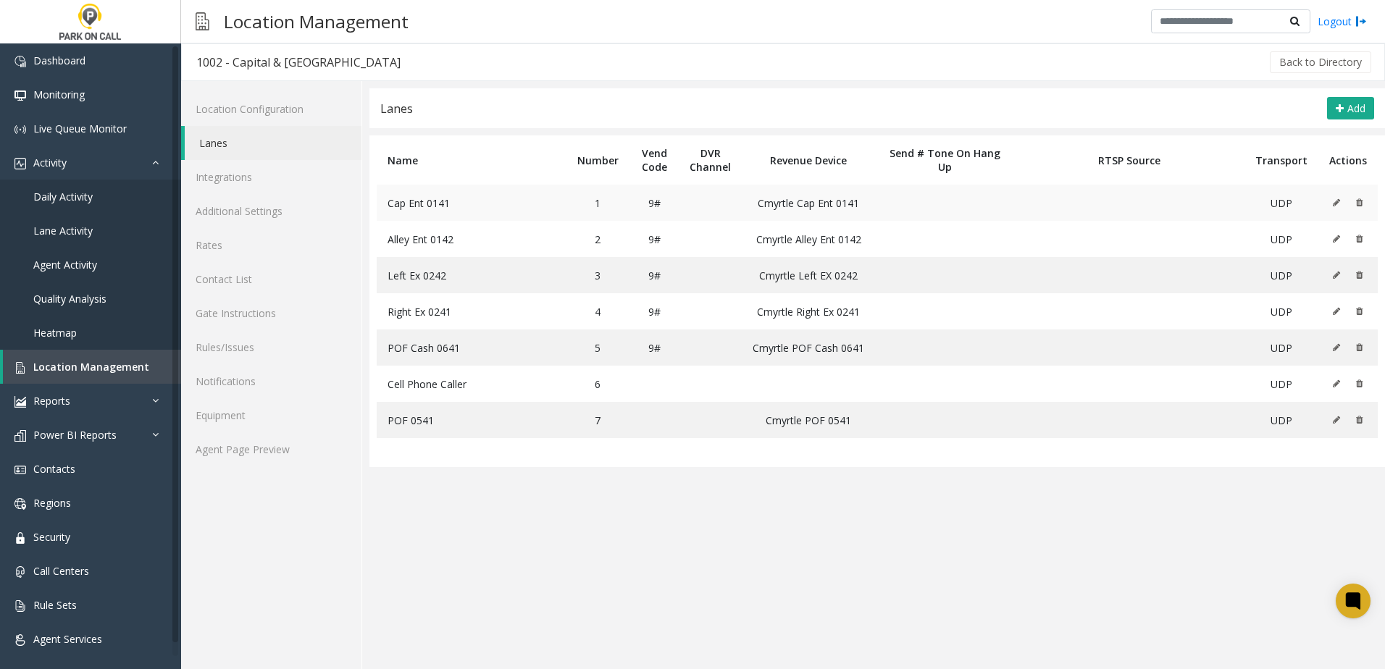
drag, startPoint x: 814, startPoint y: 205, endPoint x: 800, endPoint y: 206, distance: 14.5
click at [800, 206] on td "Cmyrtle Cap Ent 0141" at bounding box center [808, 203] width 133 height 36
click at [1331, 200] on td at bounding box center [1348, 203] width 59 height 36
click at [1335, 200] on icon at bounding box center [1336, 203] width 7 height 9
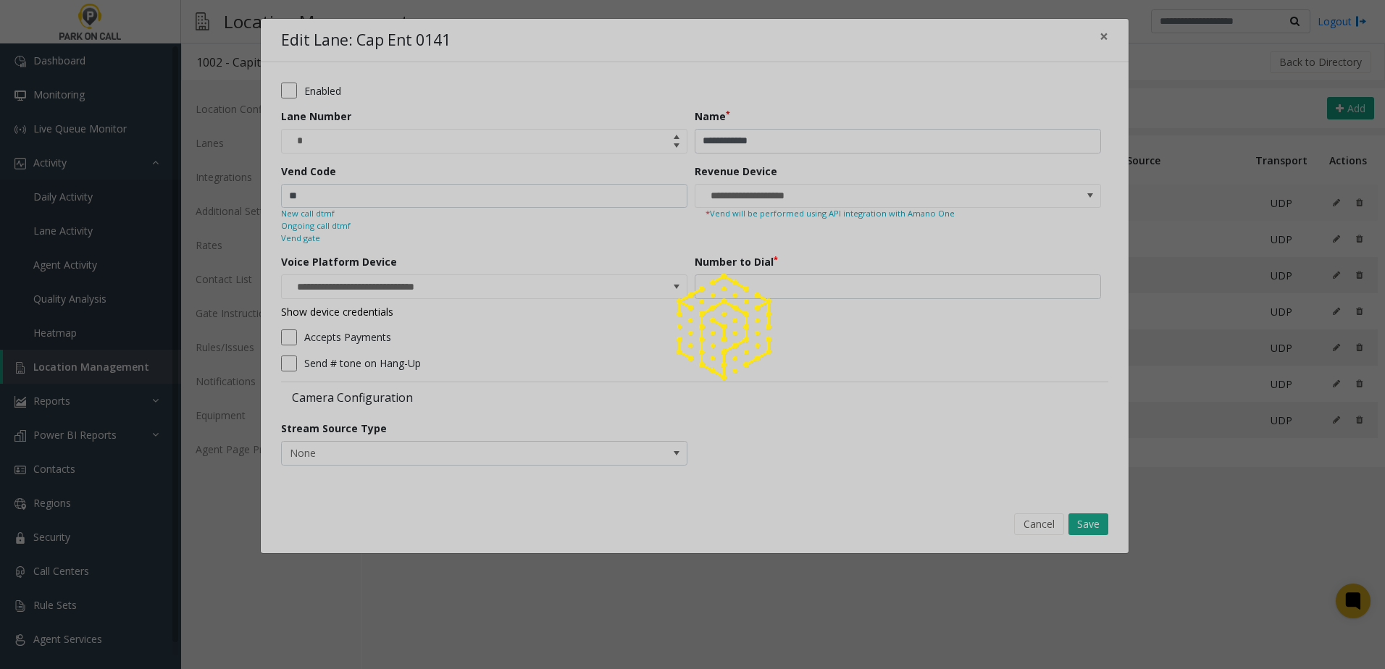
type input "**********"
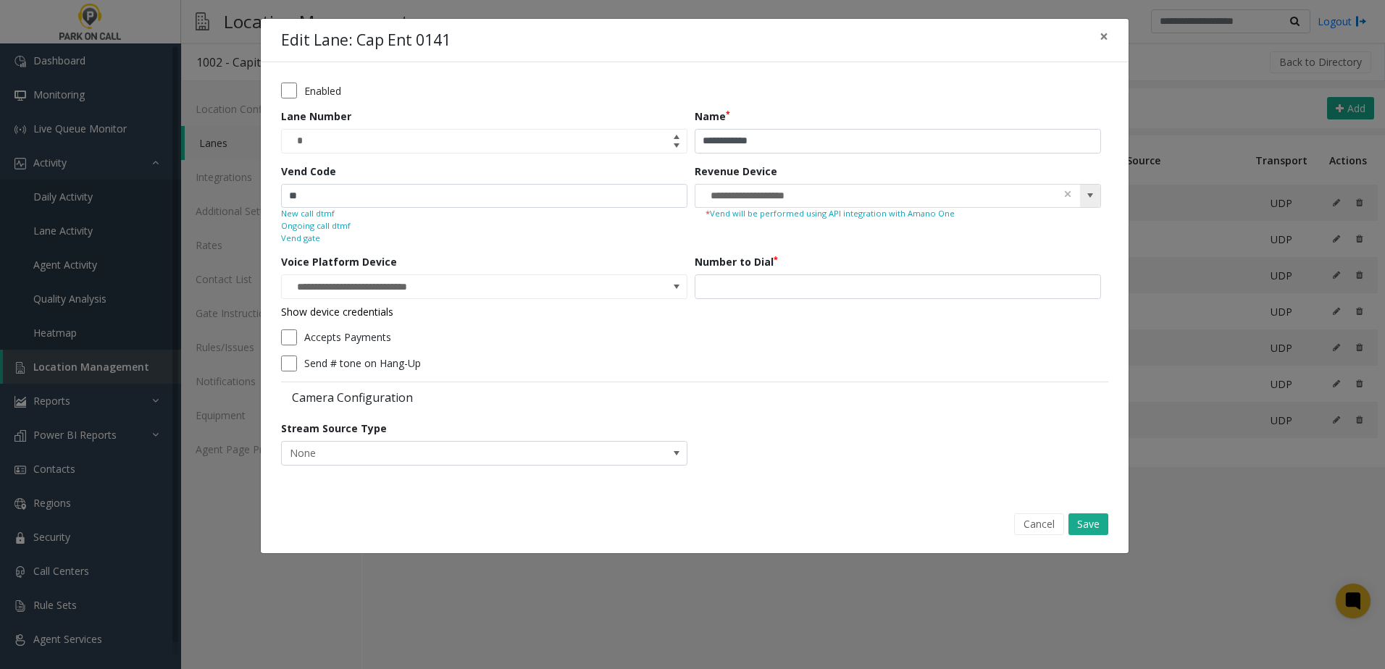
click at [1091, 191] on span at bounding box center [1091, 196] width 12 height 12
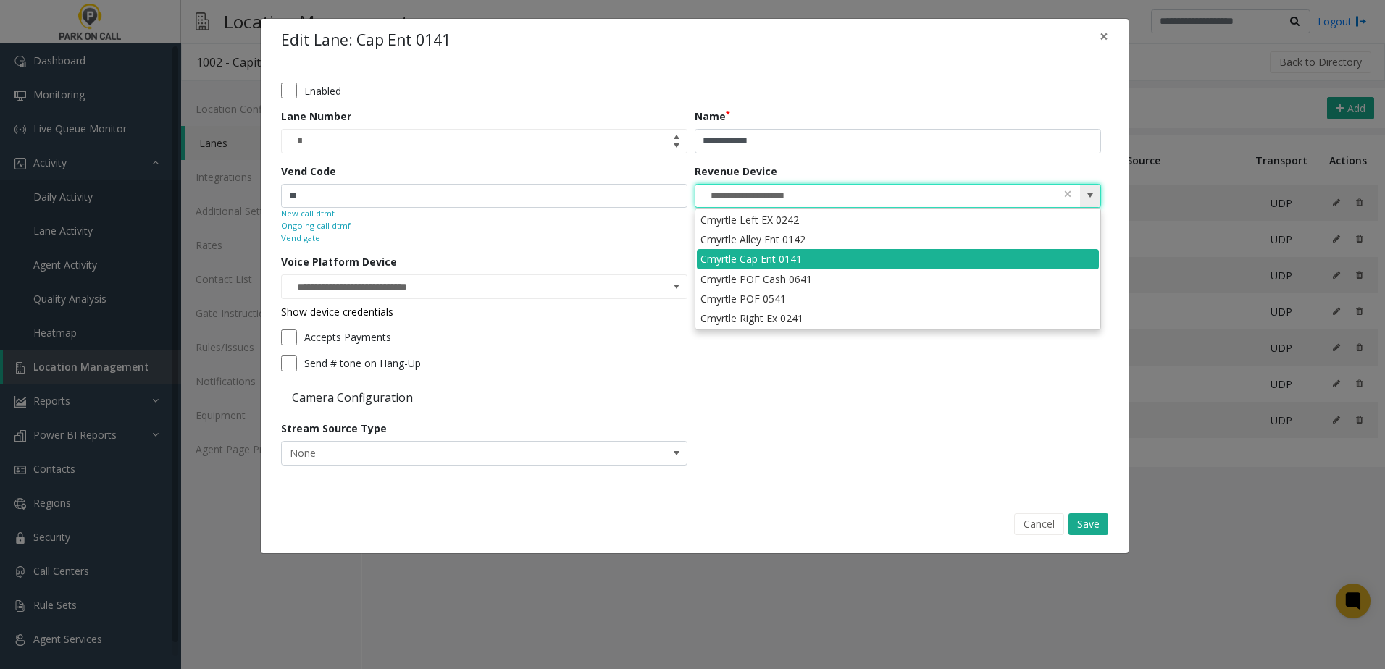
click at [1091, 191] on span at bounding box center [1091, 196] width 12 height 12
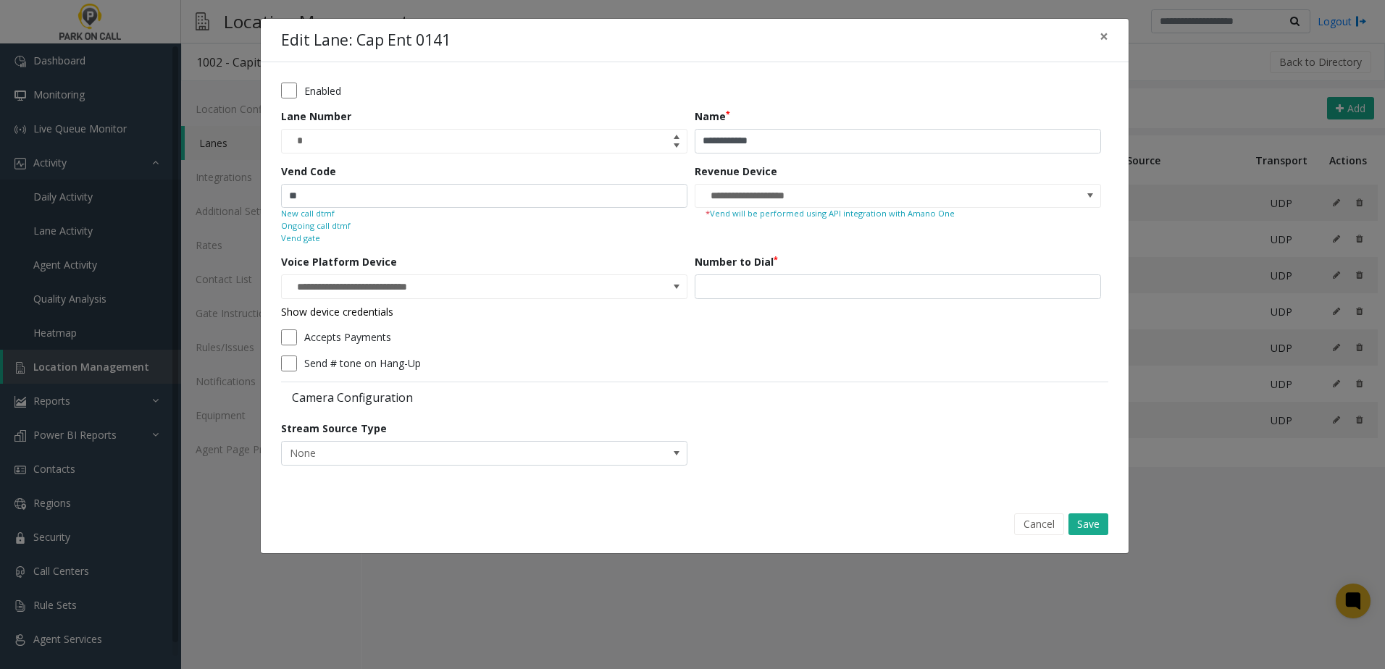
click at [319, 531] on div "Cancel Save" at bounding box center [695, 524] width 848 height 37
click at [1014, 541] on div "Cancel Save" at bounding box center [695, 524] width 848 height 37
click at [1048, 510] on div "Cancel Save" at bounding box center [695, 524] width 848 height 37
click at [1044, 519] on button "Cancel" at bounding box center [1039, 525] width 50 height 22
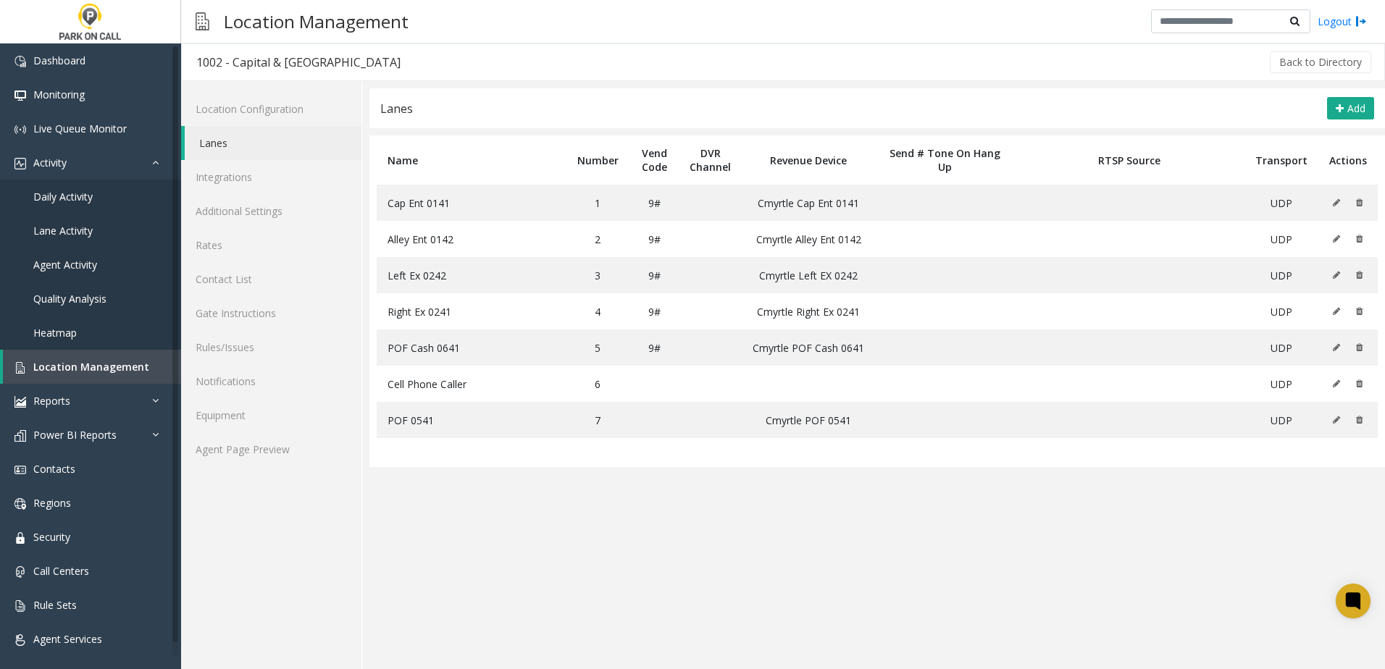
click at [1014, 511] on app-lanes "**********" at bounding box center [877, 378] width 1016 height 581
click at [562, 572] on app-lanes "**********" at bounding box center [877, 378] width 1016 height 581
click at [525, 569] on app-lanes "**********" at bounding box center [877, 378] width 1016 height 581
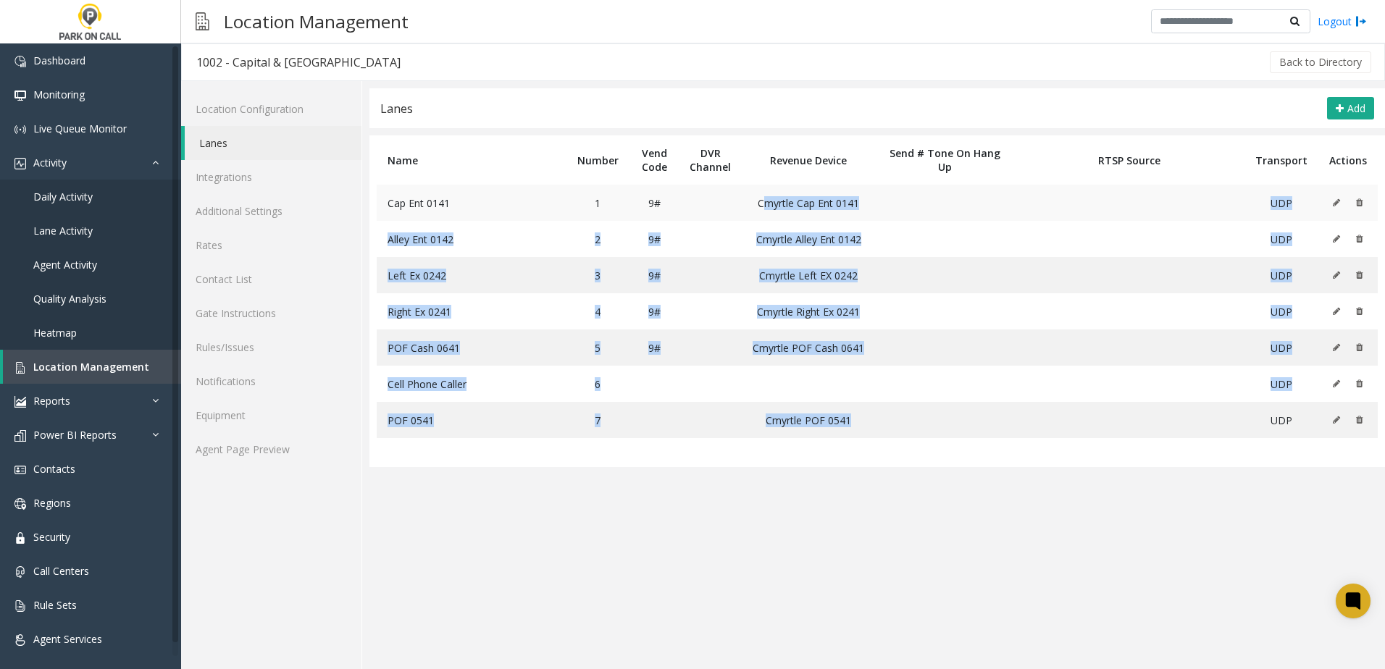
drag, startPoint x: 850, startPoint y: 428, endPoint x: 765, endPoint y: 206, distance: 238.0
click at [765, 206] on tbody "Cap Ent 0141 1 9# Cmyrtle Cap Ent 0141 UDP Alley Ent 0142 2 9# Cmyrtle Alley En…" at bounding box center [877, 312] width 1001 height 254
click at [765, 206] on td "Cmyrtle Cap Ent 0141" at bounding box center [808, 203] width 133 height 36
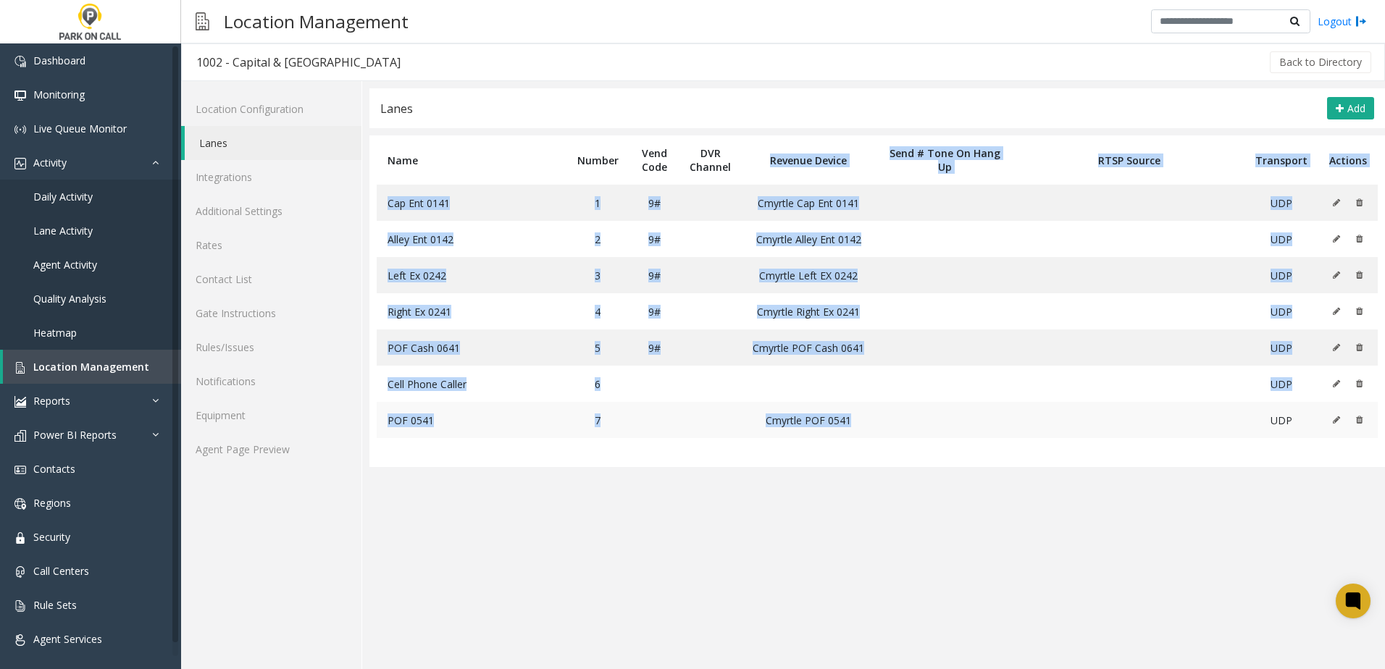
drag, startPoint x: 770, startPoint y: 162, endPoint x: 856, endPoint y: 420, distance: 272.6
click at [856, 420] on table "Name Number Vend Code DVR Channel Revenue Device Send # Tone On Hang Up RTSP So…" at bounding box center [877, 301] width 1016 height 332
click at [857, 421] on td "Cmyrtle POF 0541" at bounding box center [808, 420] width 133 height 36
click at [856, 422] on td "Cmyrtle POF 0541" at bounding box center [808, 420] width 133 height 36
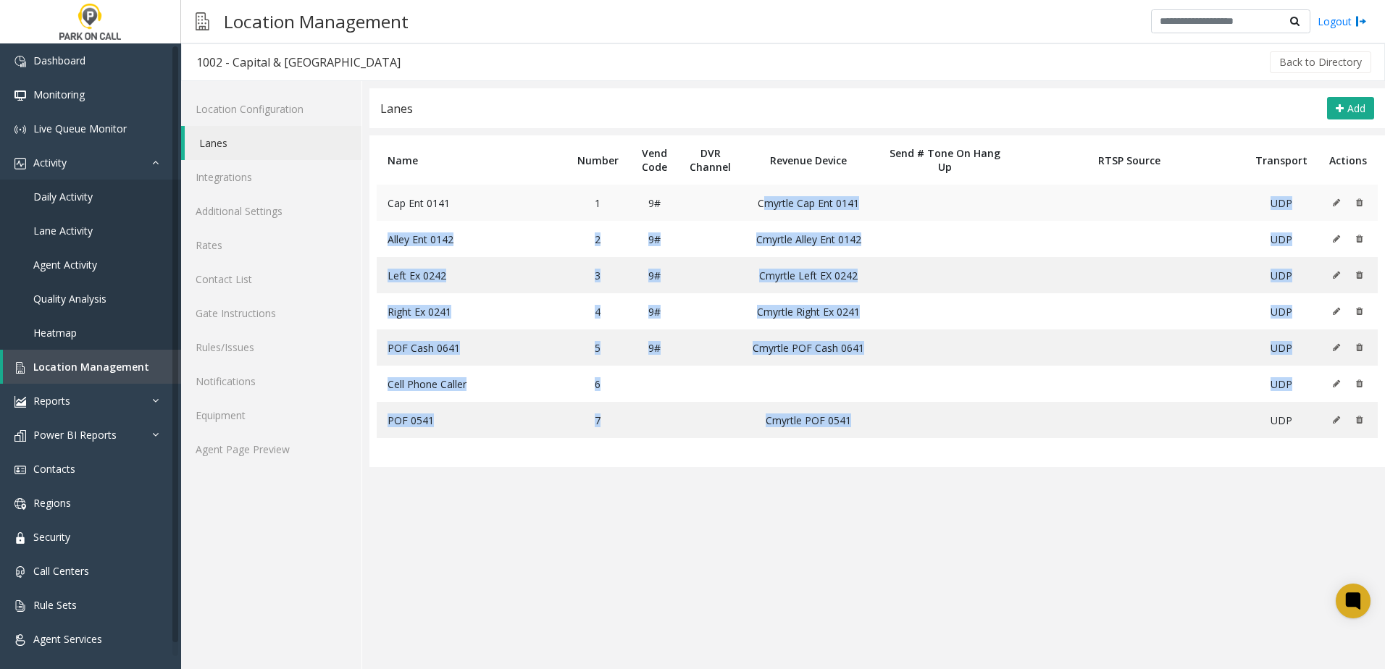
drag, startPoint x: 851, startPoint y: 425, endPoint x: 764, endPoint y: 197, distance: 244.0
click at [764, 197] on tbody "Cap Ent 0141 1 9# Cmyrtle Cap Ent 0141 UDP Alley Ent 0142 2 9# Cmyrtle Alley En…" at bounding box center [877, 312] width 1001 height 254
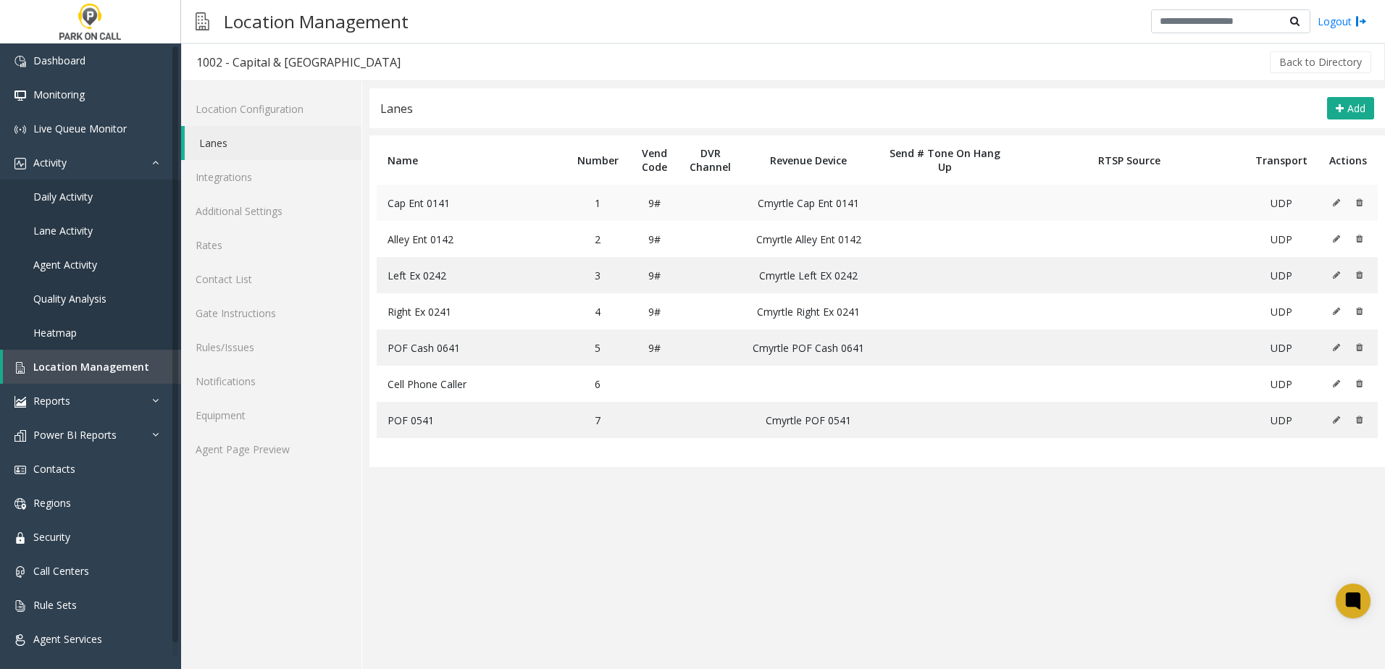
drag, startPoint x: 764, startPoint y: 197, endPoint x: 759, endPoint y: 204, distance: 8.3
click at [759, 201] on td "Cmyrtle Cap Ent 0141" at bounding box center [808, 203] width 133 height 36
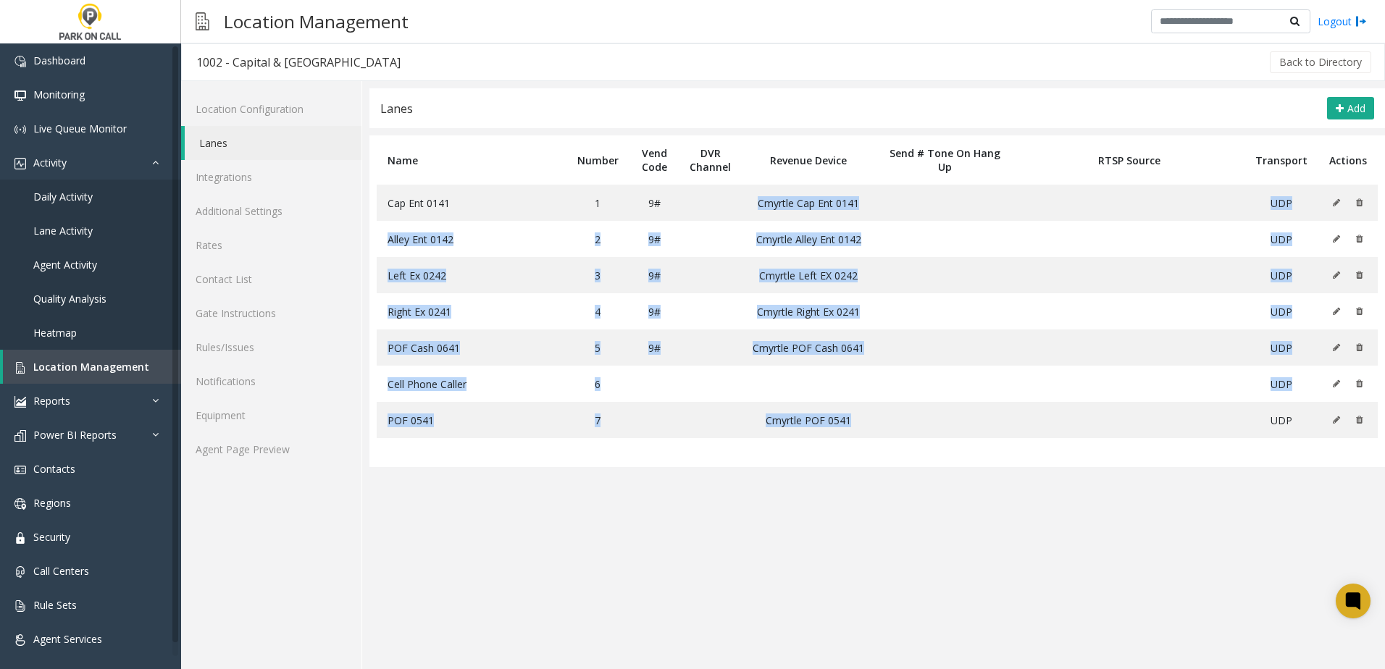
drag, startPoint x: 755, startPoint y: 199, endPoint x: 893, endPoint y: 440, distance: 277.5
click at [893, 440] on table "Name Number Vend Code DVR Channel Revenue Device Send # Tone On Hang Up RTSP So…" at bounding box center [877, 301] width 1016 height 332
click at [890, 433] on td at bounding box center [944, 420] width 139 height 36
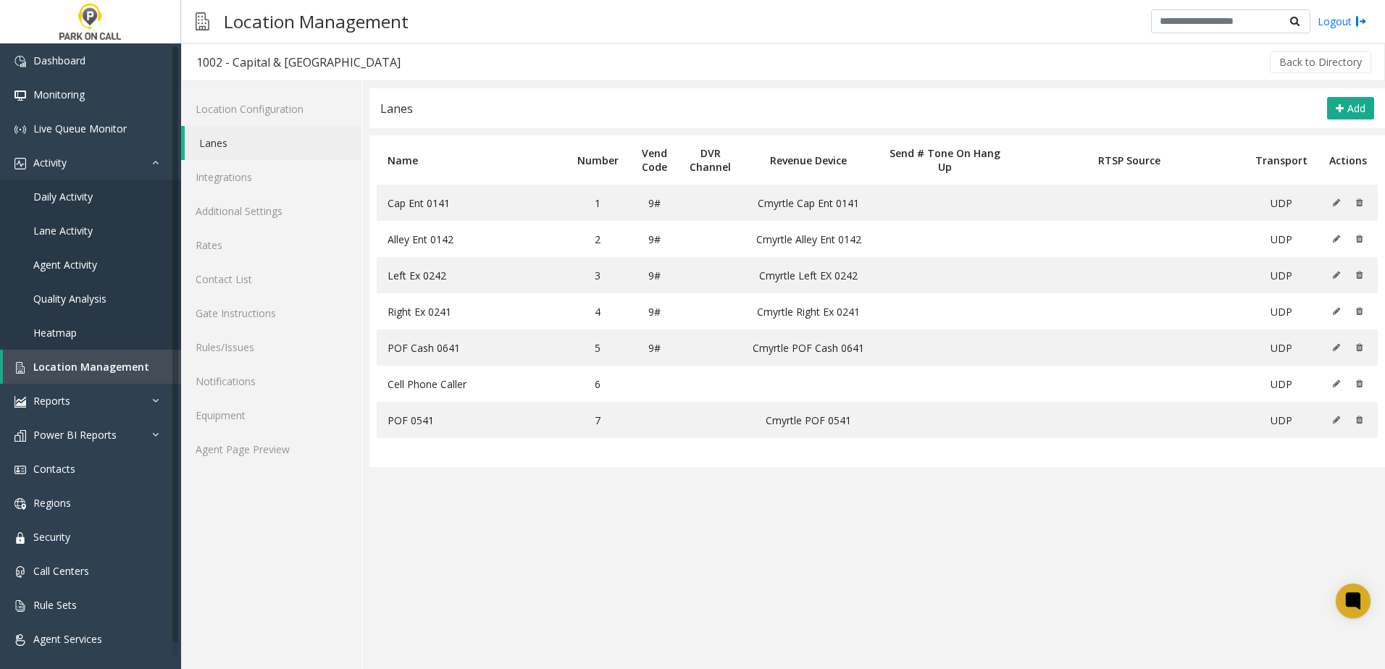
click at [817, 441] on table "Name Number Vend Code DVR Channel Revenue Device Send # Tone On Hang Up RTSP So…" at bounding box center [877, 301] width 1016 height 332
click at [759, 515] on app-lanes "**********" at bounding box center [877, 378] width 1016 height 581
click at [848, 590] on app-lanes "**********" at bounding box center [877, 378] width 1016 height 581
click at [99, 192] on link "Daily Activity" at bounding box center [90, 197] width 181 height 34
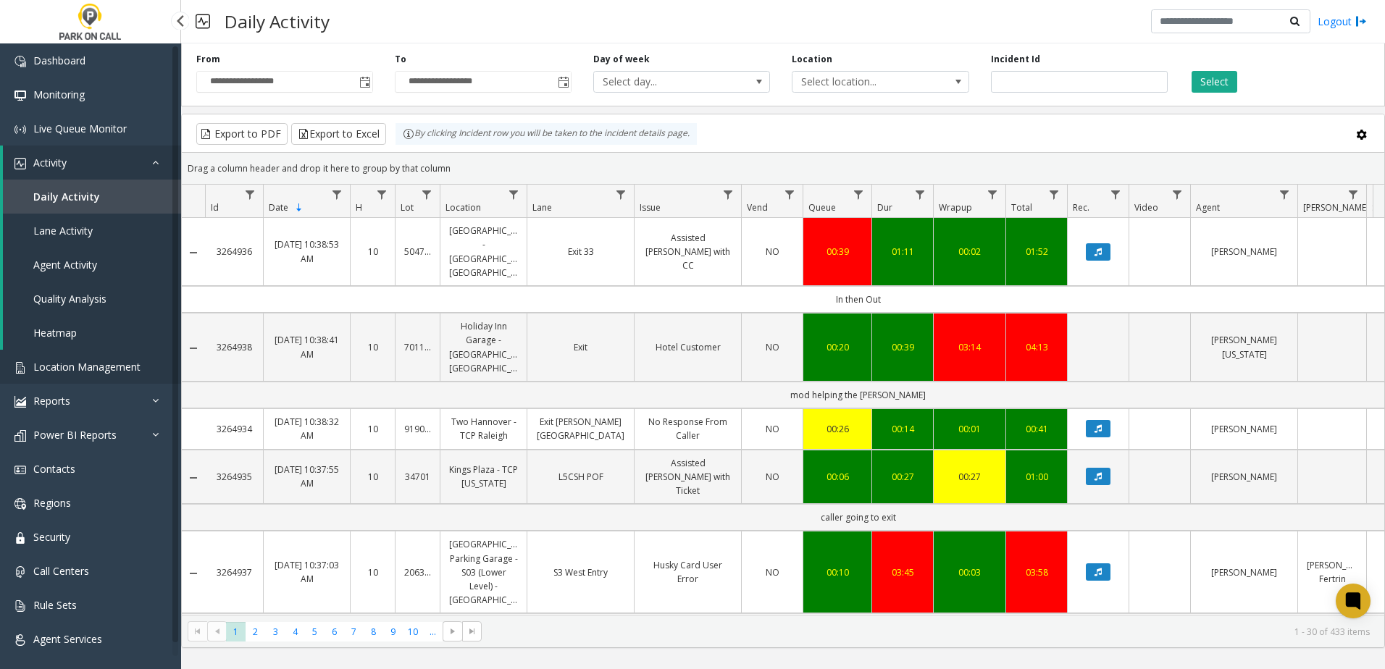
click at [75, 377] on link "Location Management" at bounding box center [90, 367] width 181 height 34
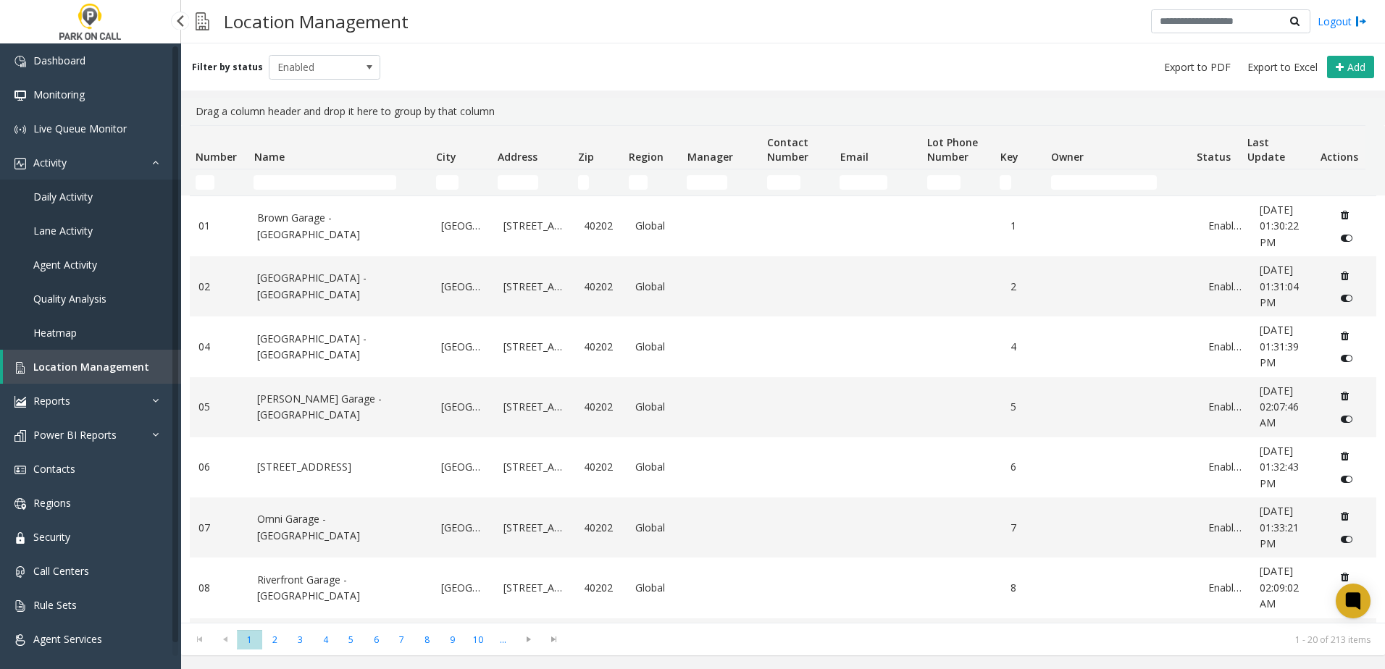
click at [116, 203] on link "Daily Activity" at bounding box center [90, 197] width 181 height 34
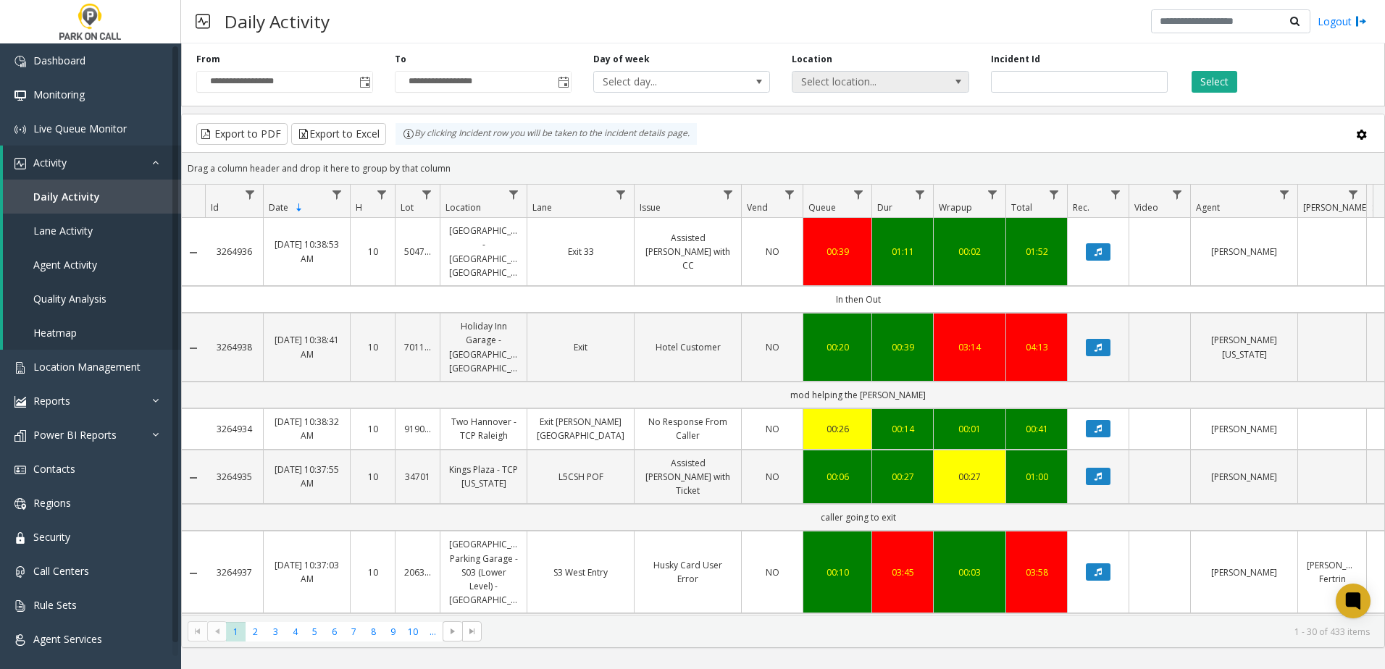
click at [849, 84] on app-root "**********" at bounding box center [692, 334] width 1385 height 669
click at [849, 80] on span "Select location..." at bounding box center [863, 82] width 141 height 20
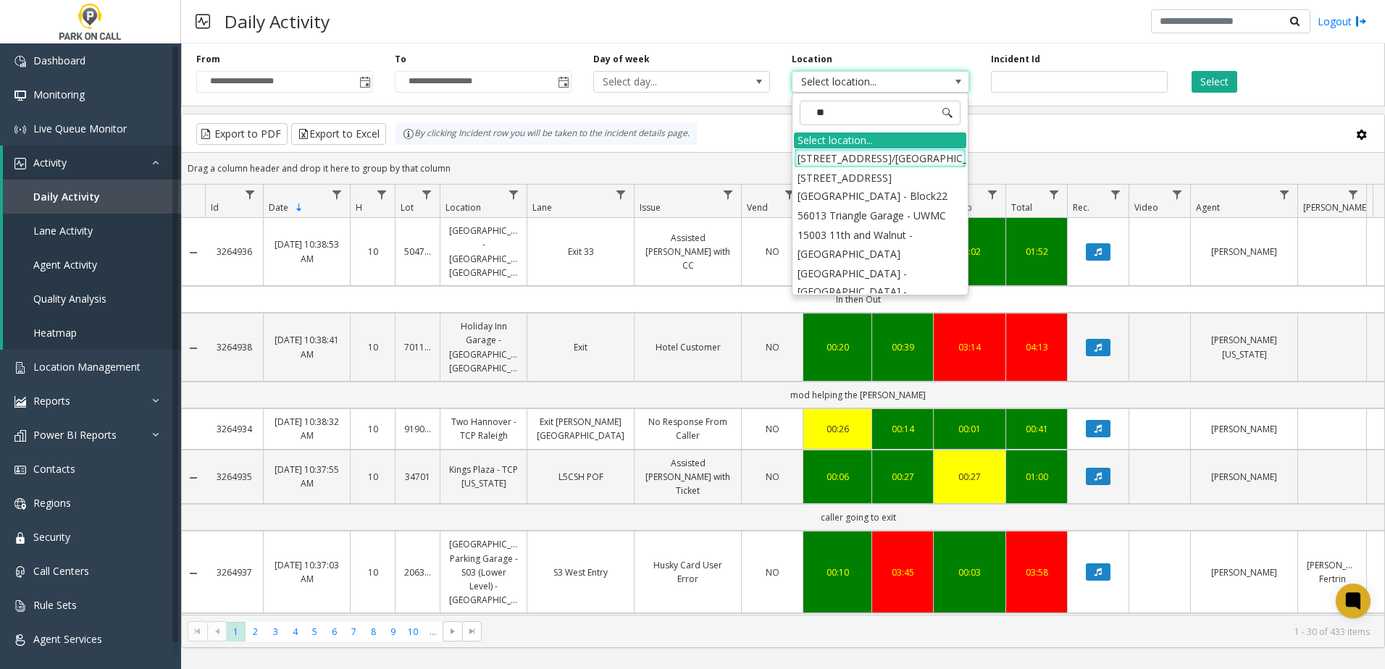
type input "***"
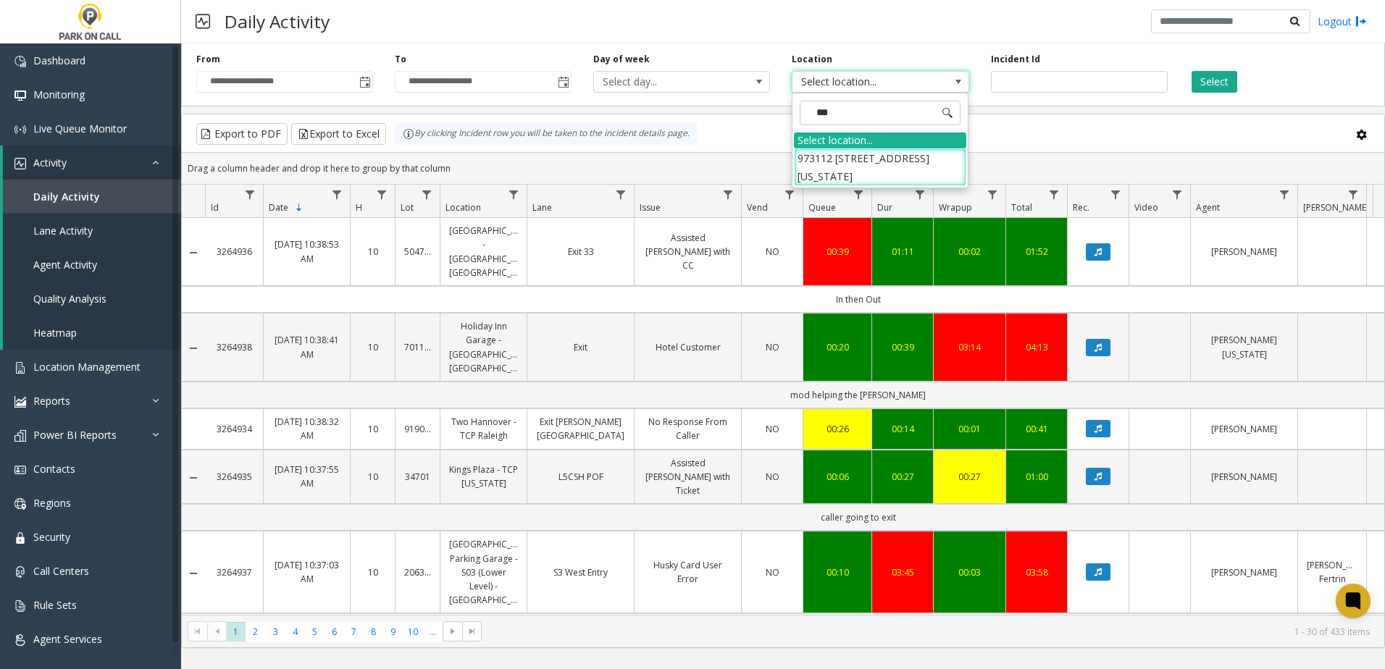
click at [938, 159] on li "973112 [STREET_ADDRESS][US_STATE]" at bounding box center [880, 168] width 172 height 38
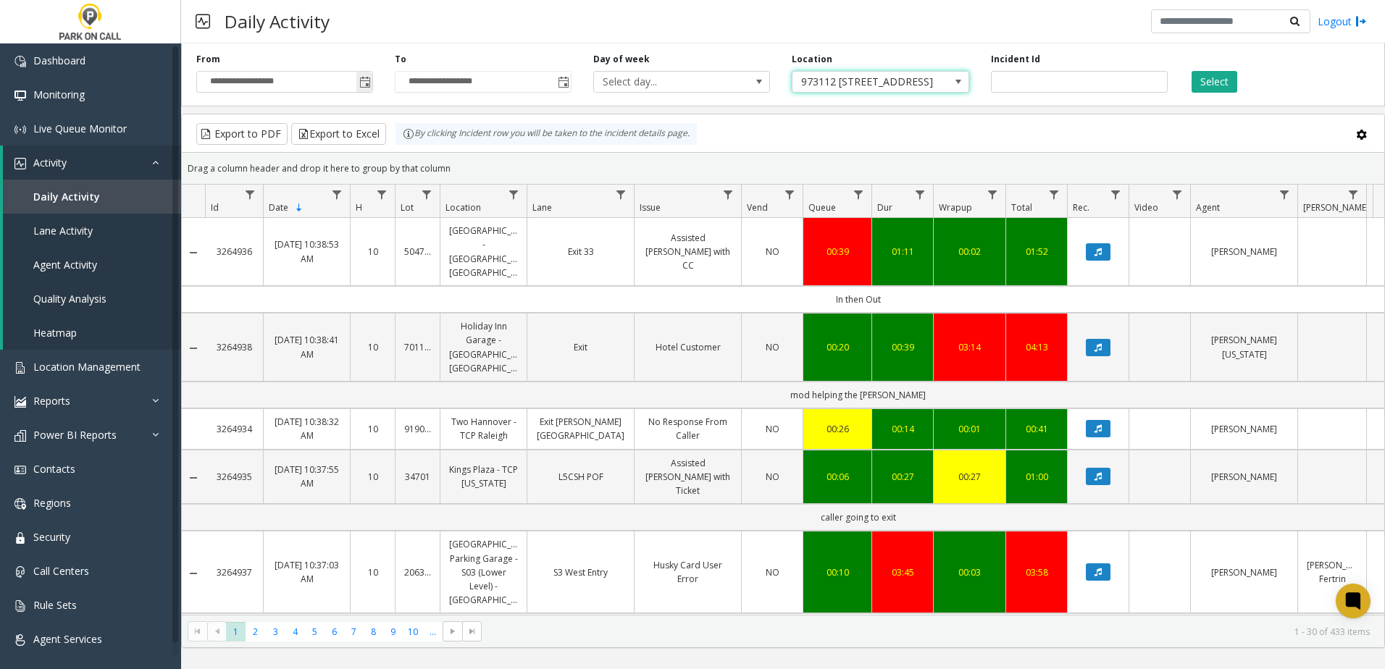
click at [364, 83] on span "Toggle popup" at bounding box center [365, 83] width 12 height 12
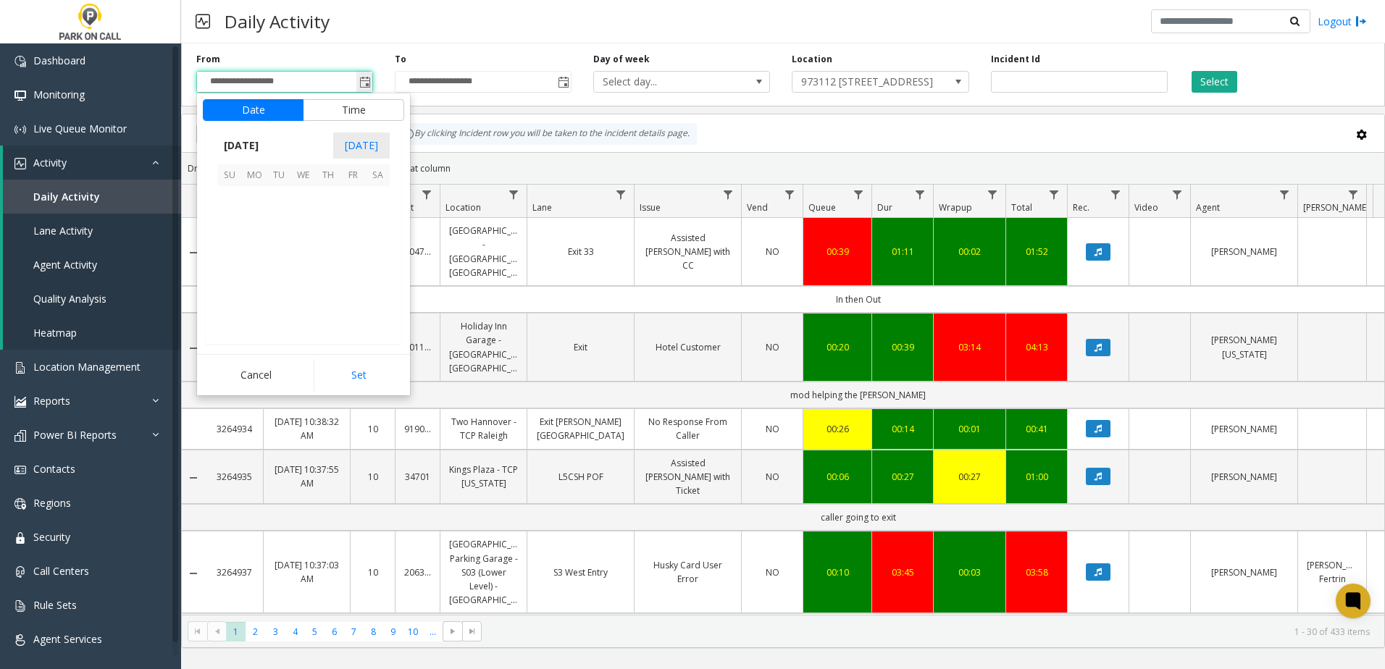
scroll to position [259851, 0]
click at [229, 303] on span "24" at bounding box center [229, 297] width 25 height 25
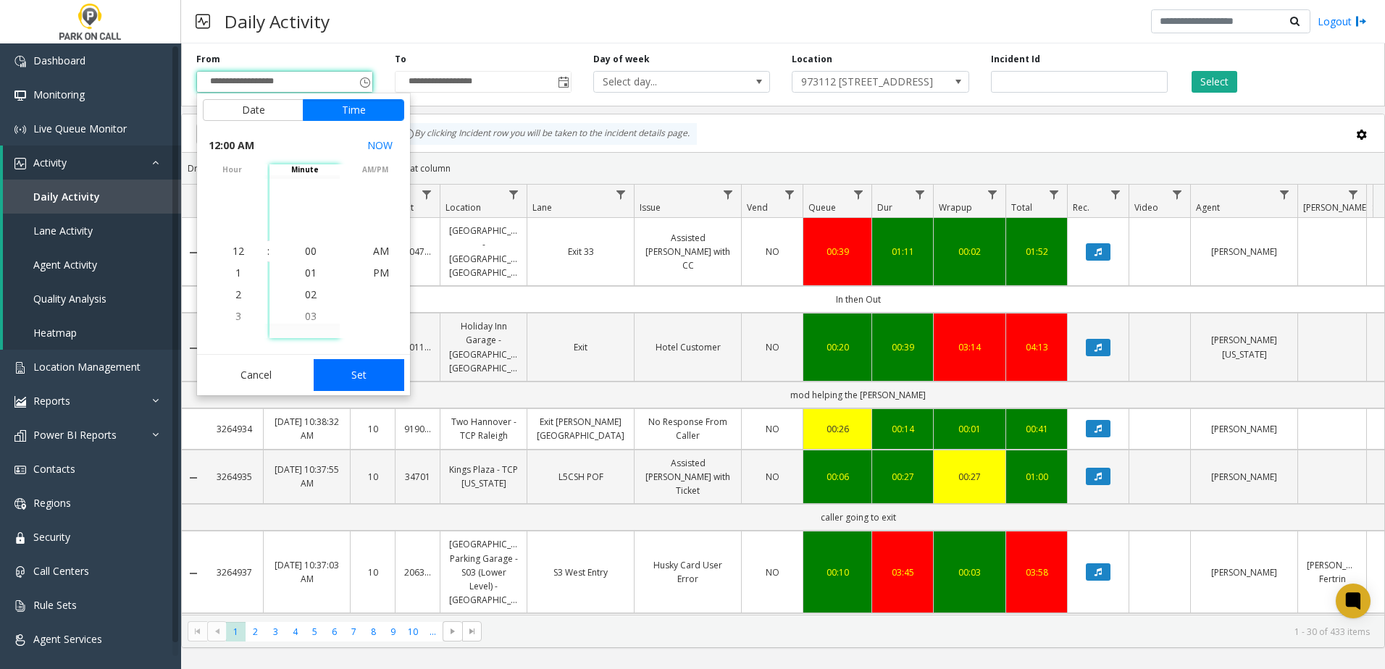
click at [339, 368] on button "Set" at bounding box center [359, 375] width 91 height 32
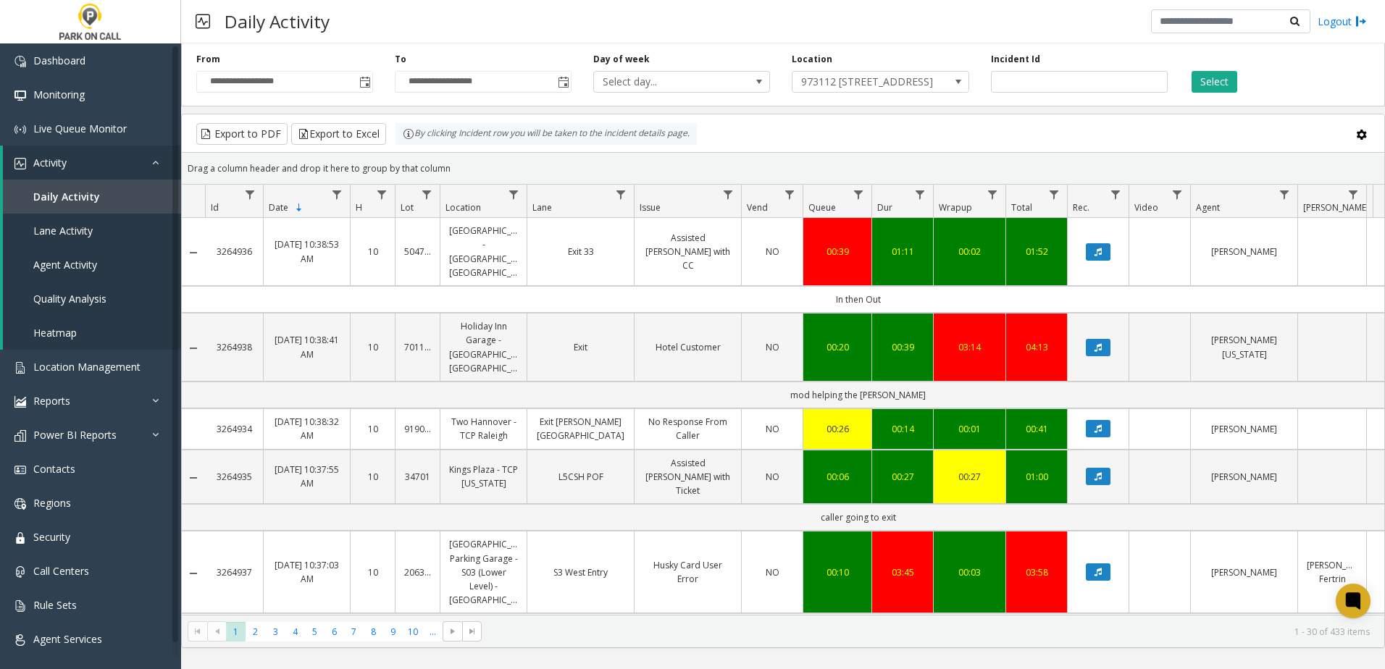
click at [1190, 79] on div "Select" at bounding box center [1278, 73] width 199 height 40
click at [1200, 78] on button "Select" at bounding box center [1215, 82] width 46 height 22
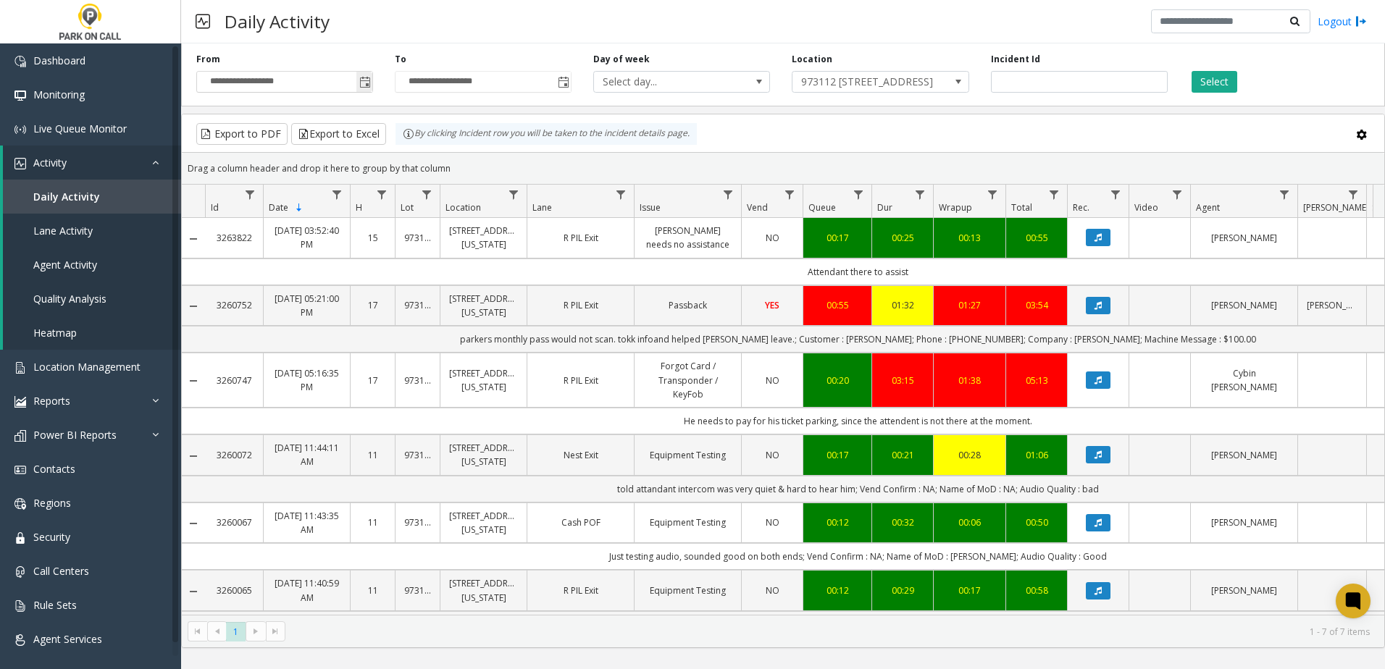
click at [363, 85] on span "Toggle popup" at bounding box center [365, 83] width 12 height 12
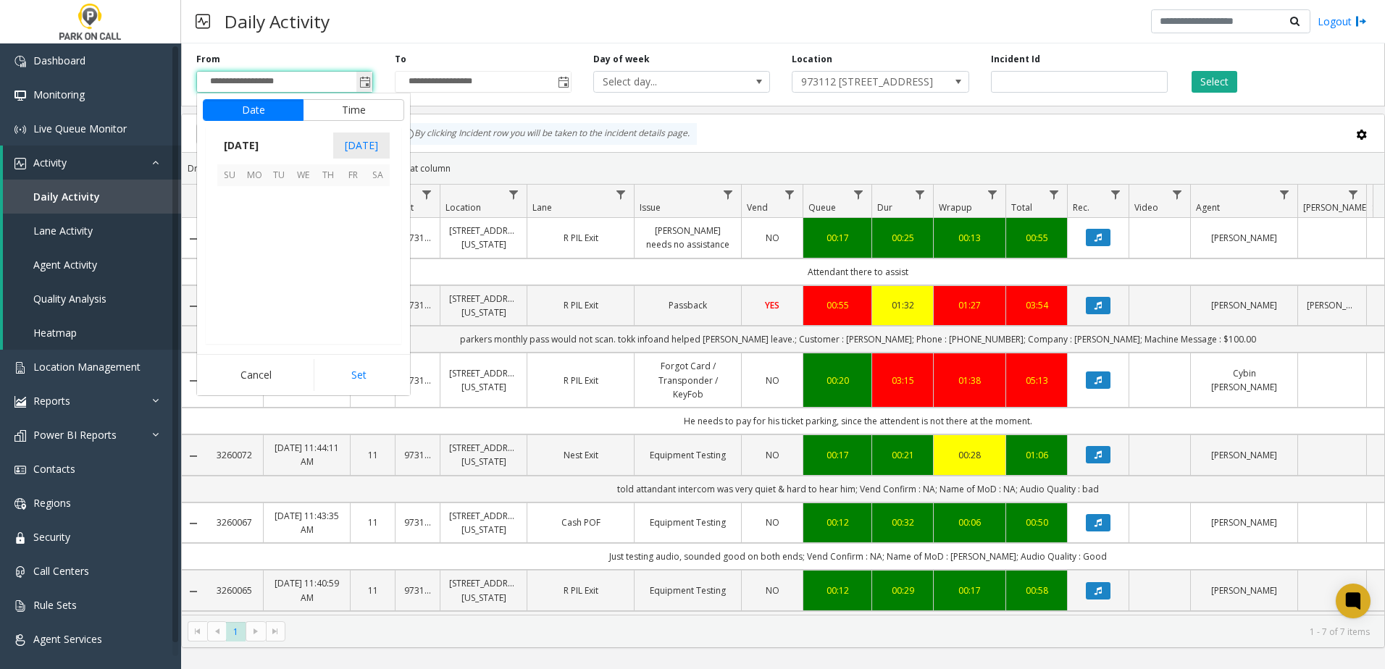
scroll to position [259851, 0]
click at [354, 267] on span "22" at bounding box center [353, 272] width 25 height 25
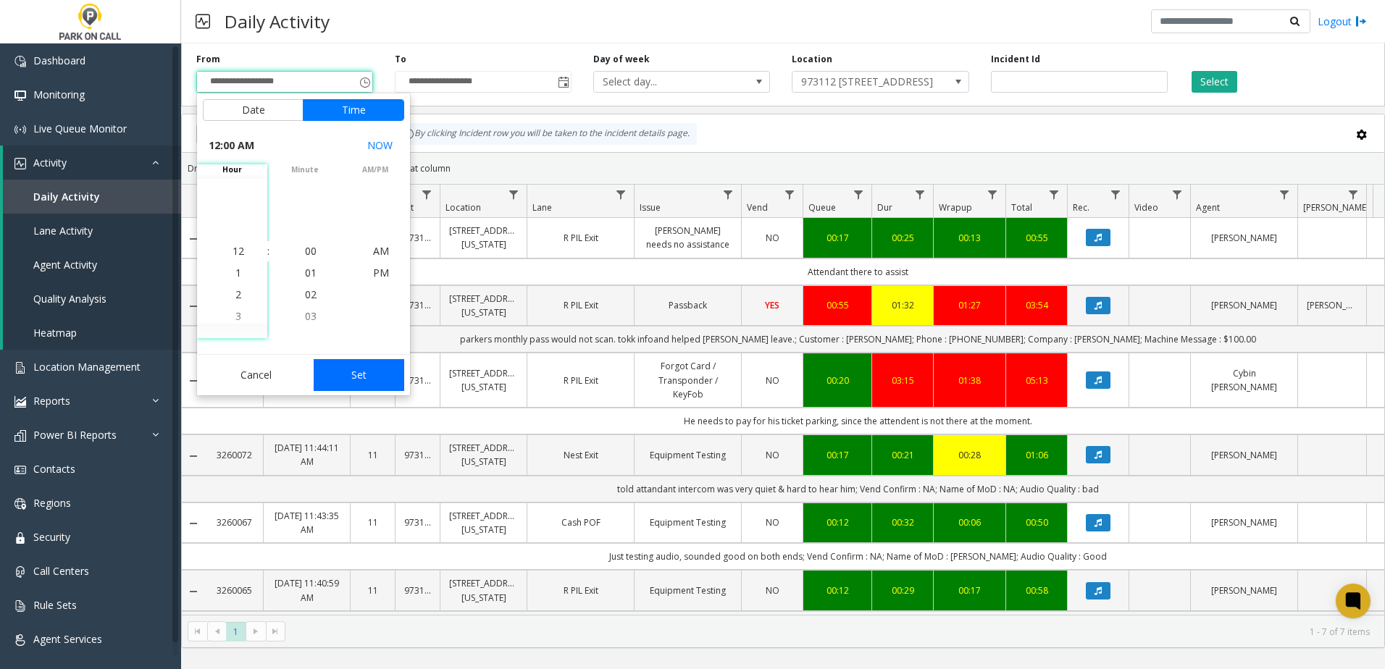
click at [351, 369] on button "Set" at bounding box center [359, 375] width 91 height 32
type input "**********"
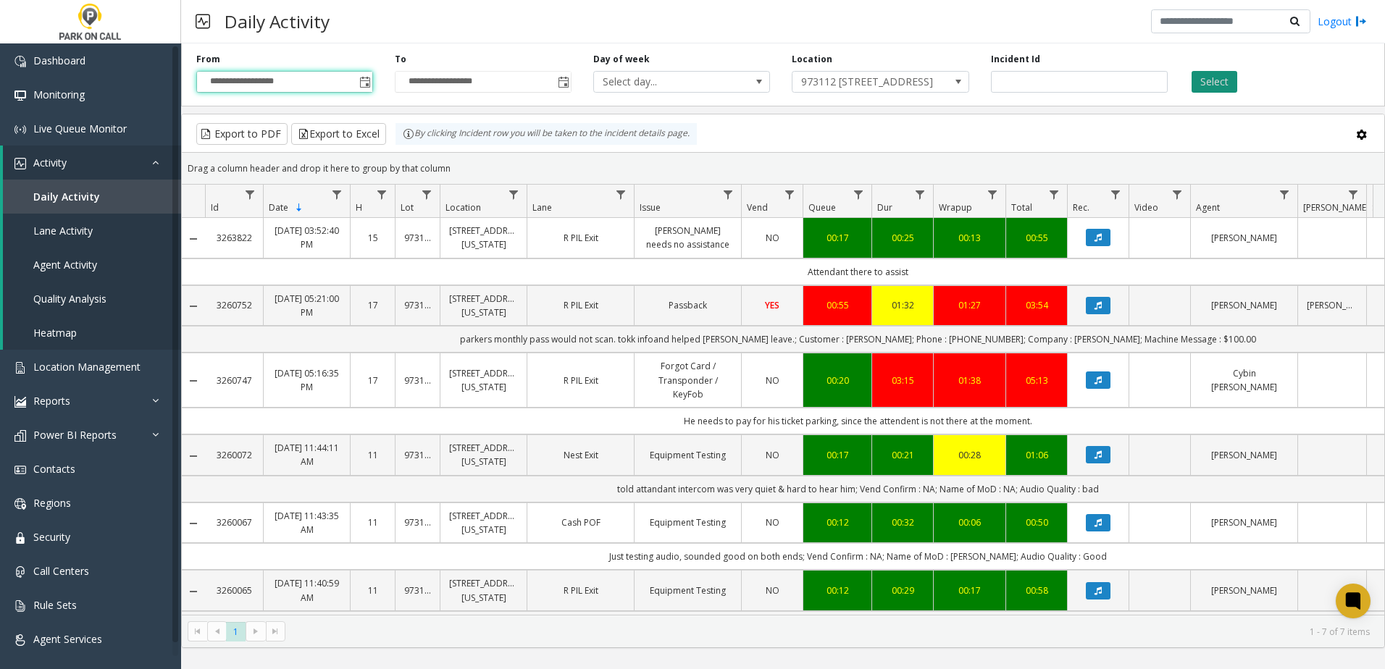
click at [1225, 86] on button "Select" at bounding box center [1215, 82] width 46 height 22
click at [659, 490] on td "told attandant intercom was very quiet & hard to hear him; Vend Confirm : NA; N…" at bounding box center [858, 489] width 1306 height 27
click at [654, 490] on td "told attandant intercom was very quiet & hard to hear him; Vend Confirm : NA; N…" at bounding box center [858, 489] width 1306 height 27
click at [652, 492] on td "told attandant intercom was very quiet & hard to hear him; Vend Confirm : NA; N…" at bounding box center [858, 489] width 1306 height 27
click at [650, 493] on td "told attandant intercom was very quiet & hard to hear him; Vend Confirm : NA; N…" at bounding box center [858, 489] width 1306 height 27
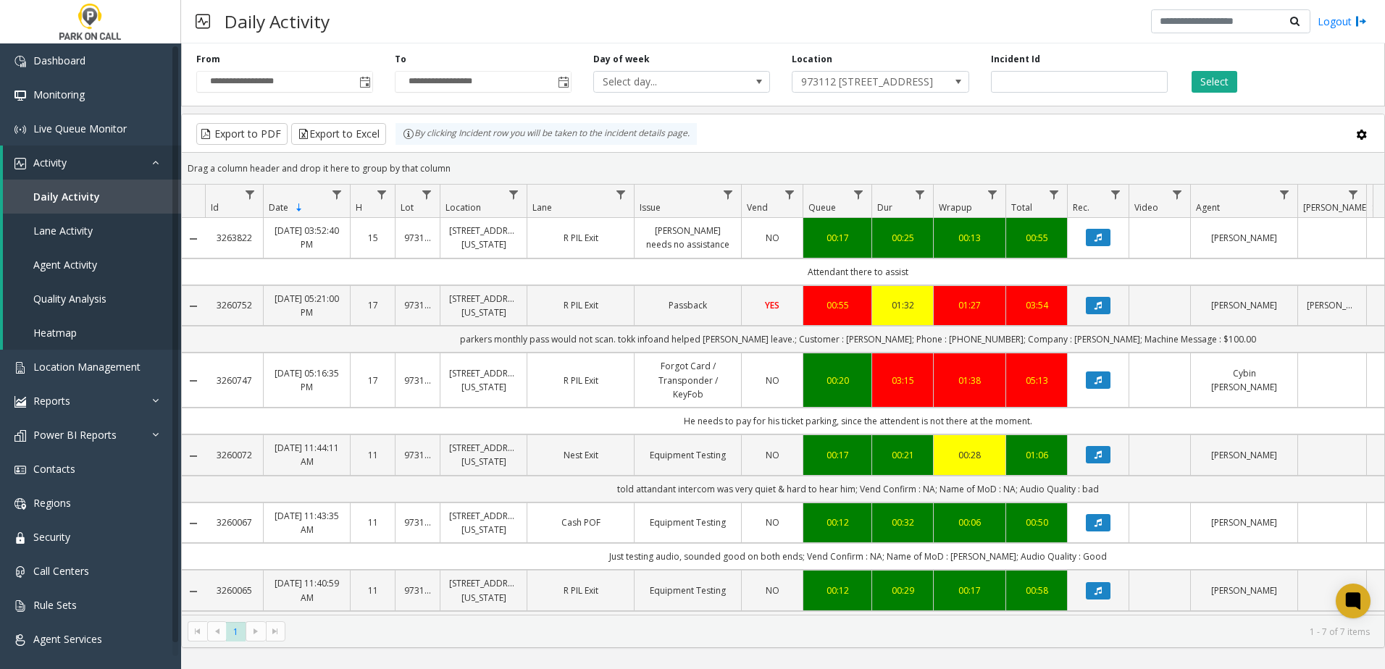
click at [693, 421] on td "He needs to pay for his ticket parking, since the attendent is not there at the…" at bounding box center [858, 421] width 1306 height 27
click at [685, 425] on td "He needs to pay for his ticket parking, since the attendent is not there at the…" at bounding box center [858, 421] width 1306 height 27
click at [685, 423] on td "He needs to pay for his ticket parking, since the attendent is not there at the…" at bounding box center [858, 421] width 1306 height 27
click at [685, 419] on td "He needs to pay for his ticket parking, since the attendent is not there at the…" at bounding box center [858, 421] width 1306 height 27
click at [238, 486] on td "told attandant intercom was very quiet & hard to hear him; Vend Confirm : NA; N…" at bounding box center [858, 489] width 1306 height 27
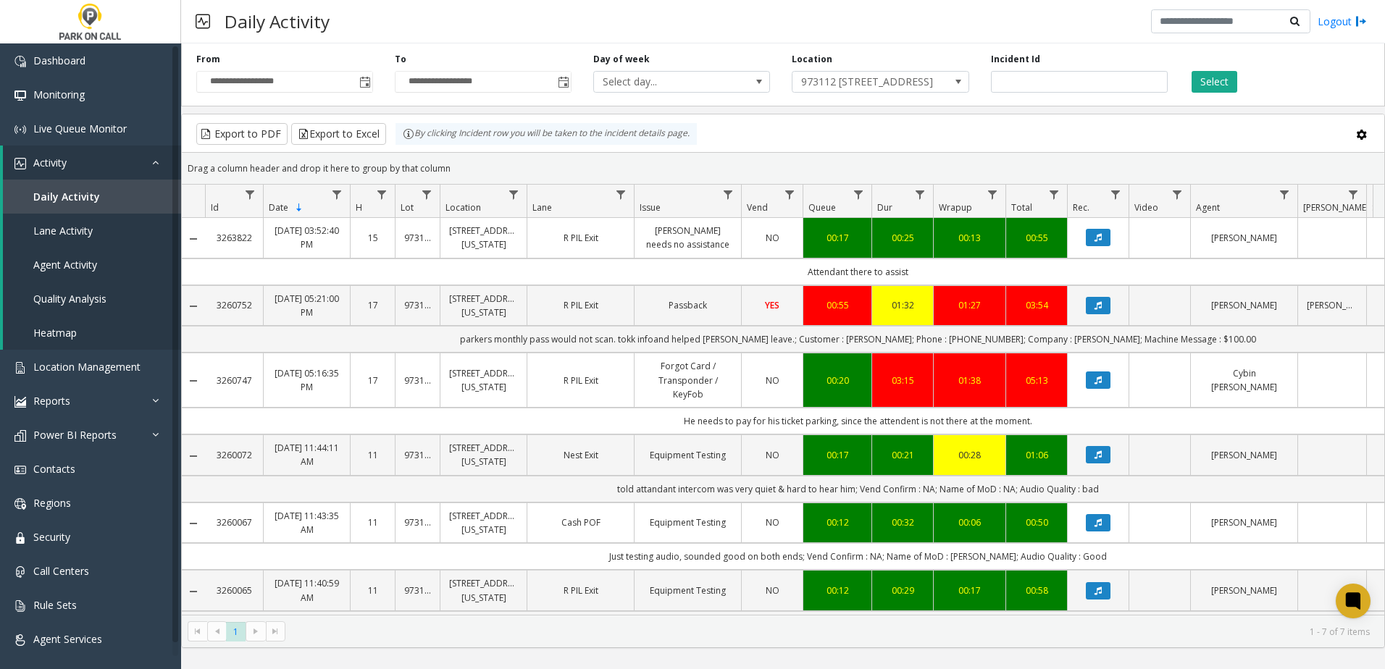
click at [575, 272] on td "Attendant there to assist" at bounding box center [858, 272] width 1306 height 27
click at [571, 31] on div "Daily Activity Logout" at bounding box center [783, 21] width 1204 height 43
click at [389, 80] on div "**********" at bounding box center [483, 73] width 199 height 40
click at [383, 28] on div "Daily Activity Logout" at bounding box center [783, 21] width 1204 height 43
click at [383, 27] on div "Daily Activity Logout" at bounding box center [783, 21] width 1204 height 43
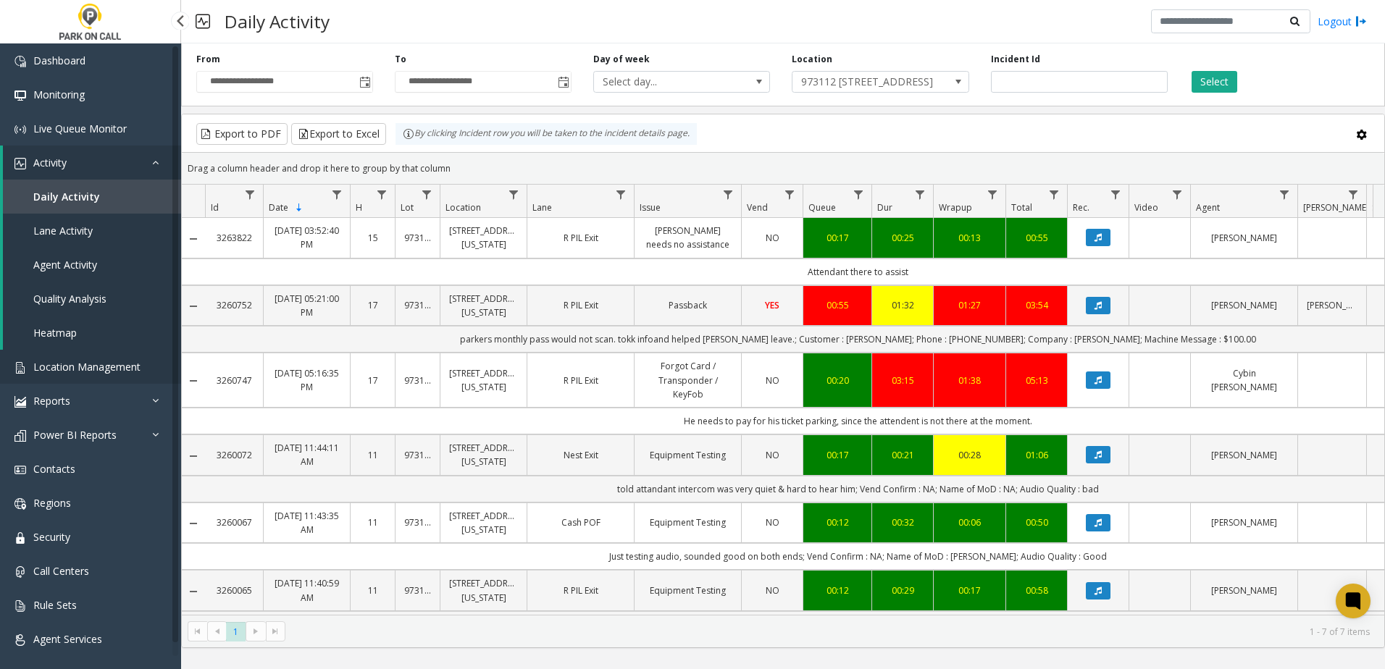
click at [93, 367] on span "Location Management" at bounding box center [86, 367] width 107 height 14
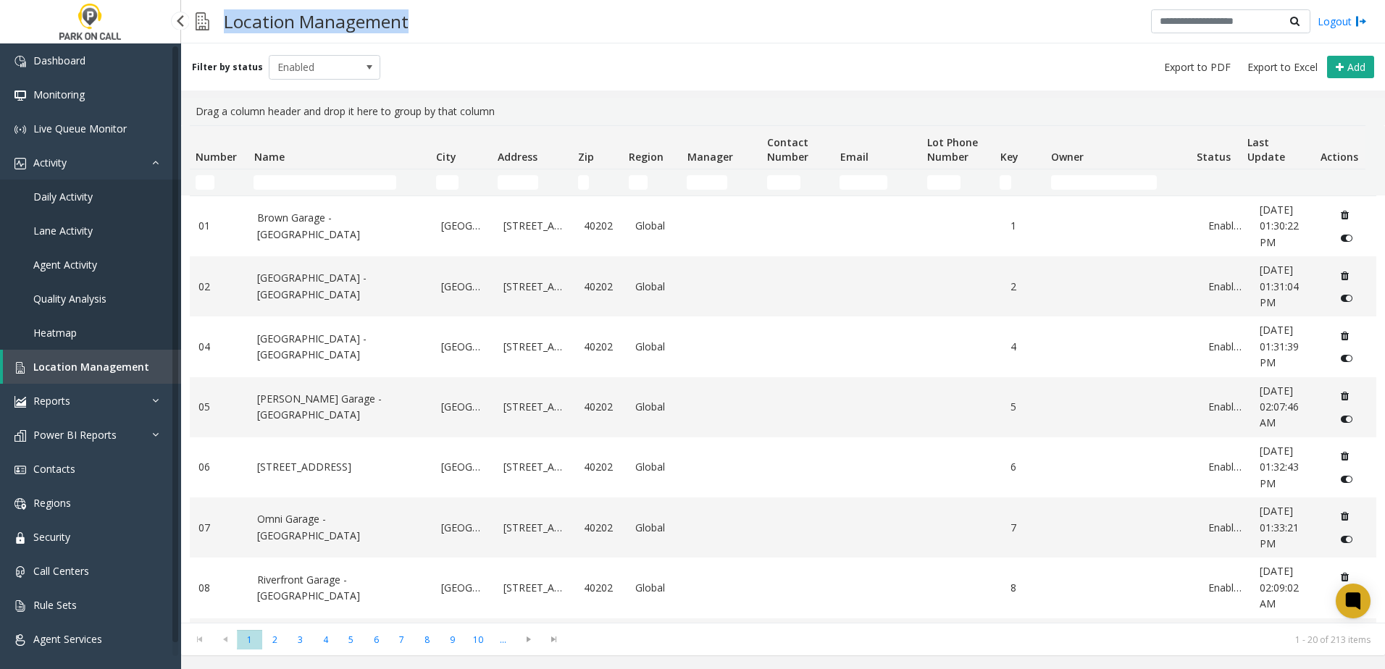
click at [101, 367] on span "Location Management" at bounding box center [91, 367] width 116 height 14
click at [654, 23] on div "Location Management Logout" at bounding box center [783, 21] width 1204 height 43
